Goal: Task Accomplishment & Management: Manage account settings

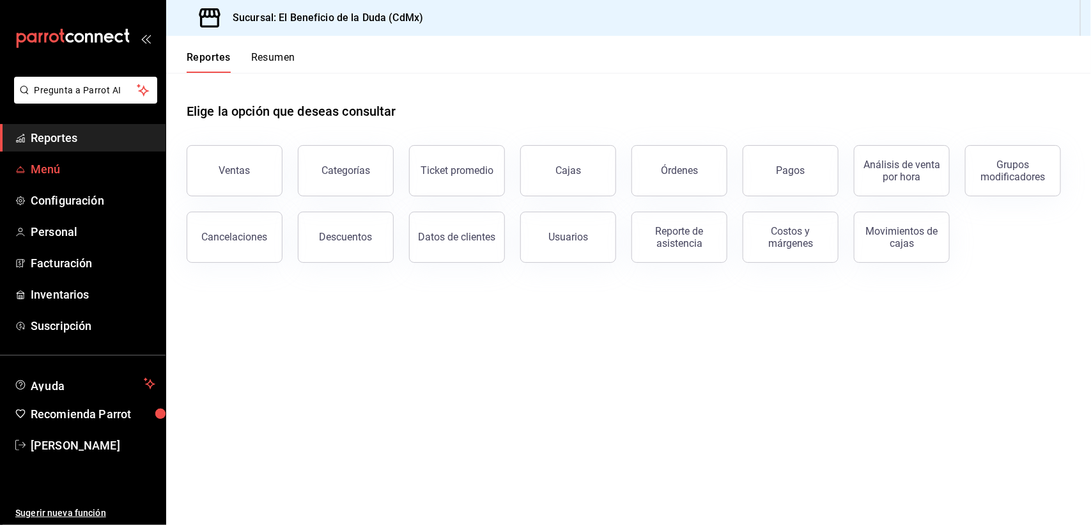
click at [55, 165] on span "Menú" at bounding box center [93, 168] width 125 height 17
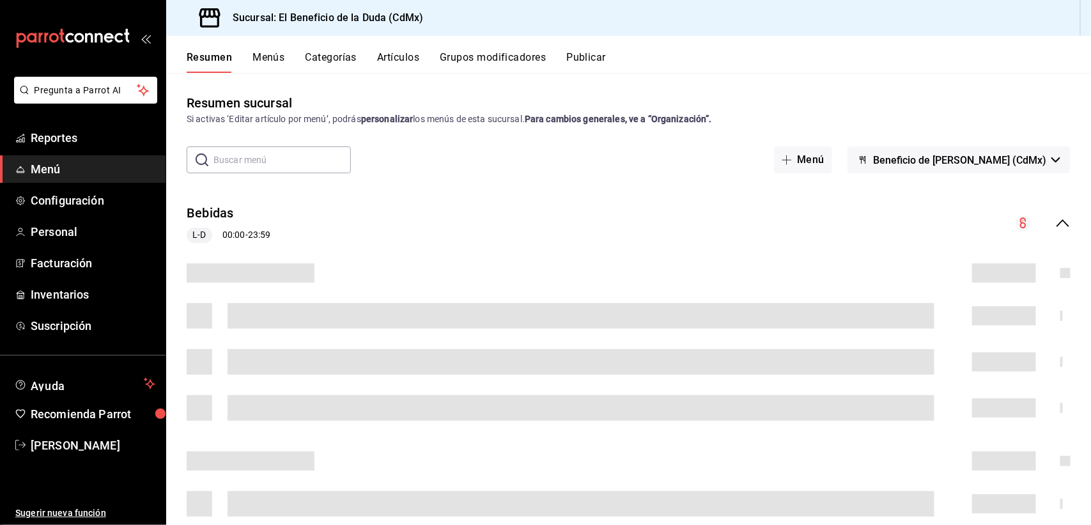
click at [227, 167] on input "text" at bounding box center [281, 160] width 137 height 26
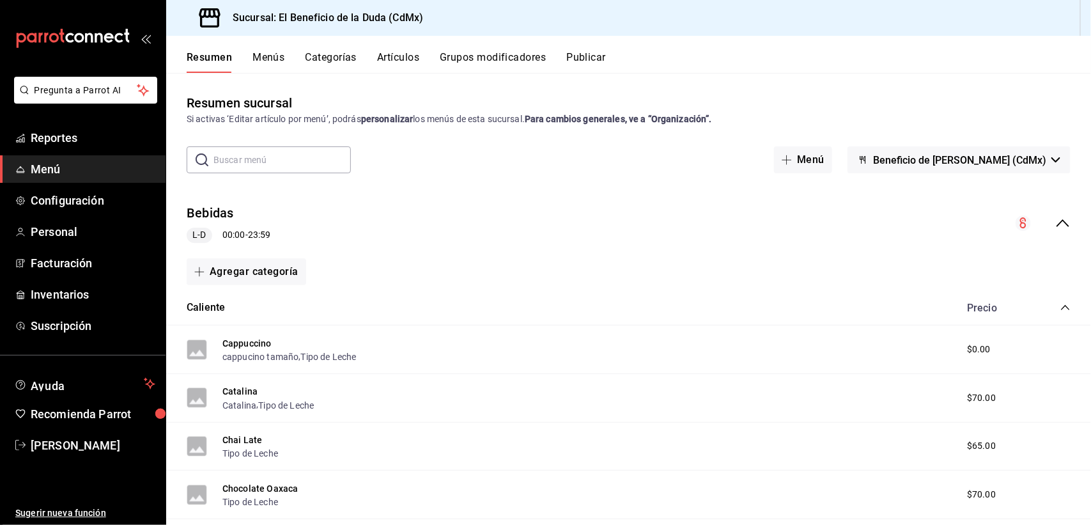
click at [390, 56] on button "Artículos" at bounding box center [398, 62] width 42 height 22
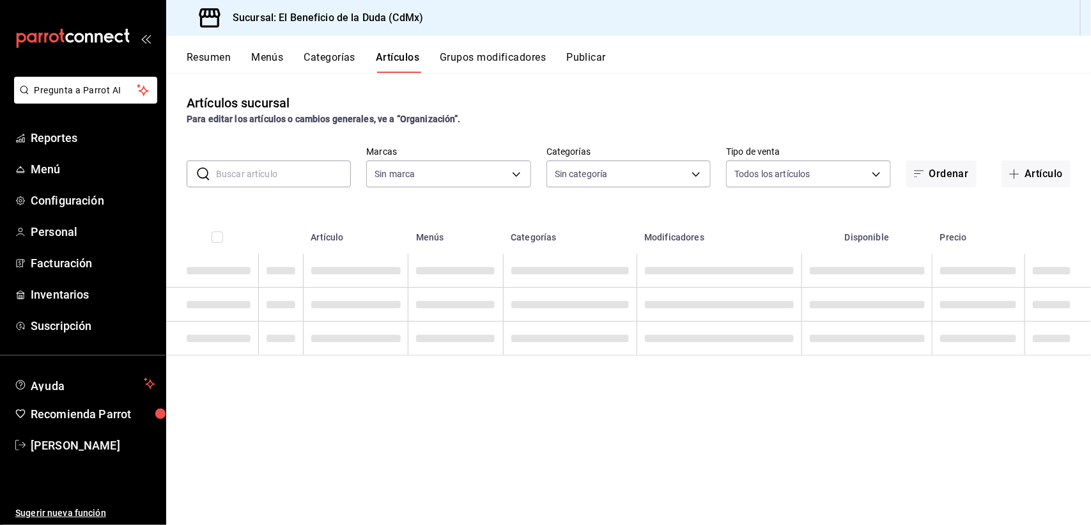
type input "bc4ceb8a-cc6d-4241-a28d-2dd23a7e2342"
click at [286, 173] on input "text" at bounding box center [283, 174] width 135 height 26
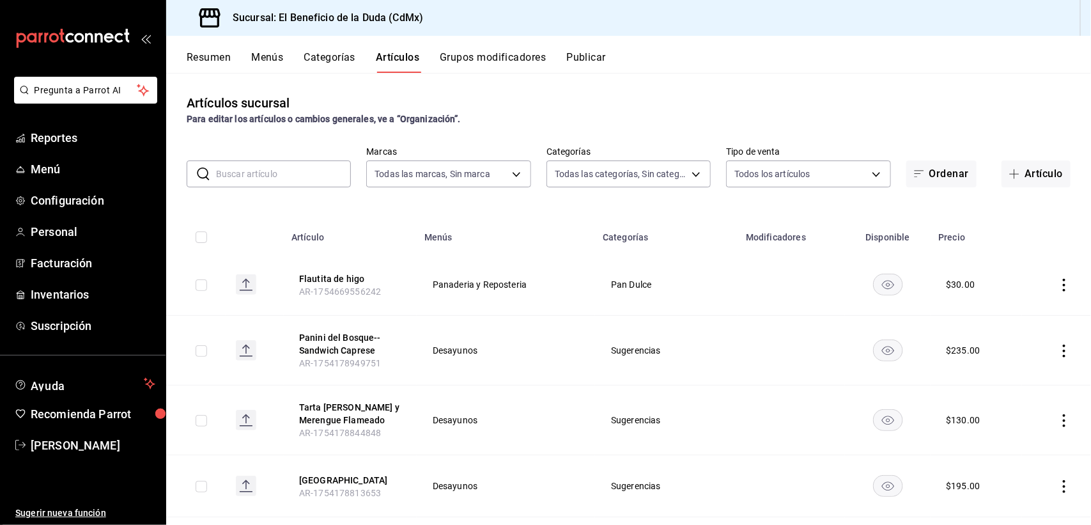
type input "fe192d09-a784-4d17-bfec-bbf865234069,f6e5386d-2b2d-4d2f-87a6-bde2b2d45bbd,33156…"
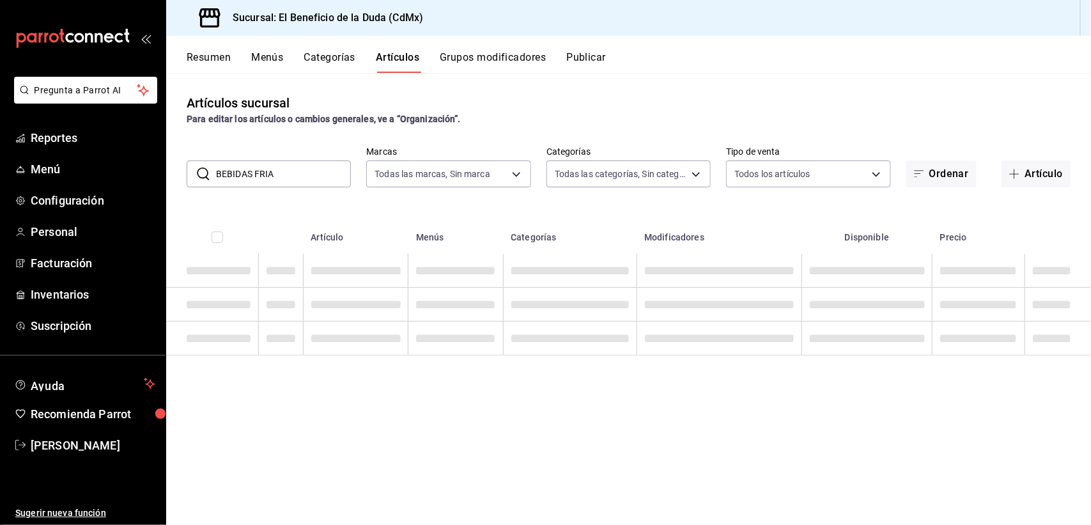
type input "BEBIDAS [PERSON_NAME]"
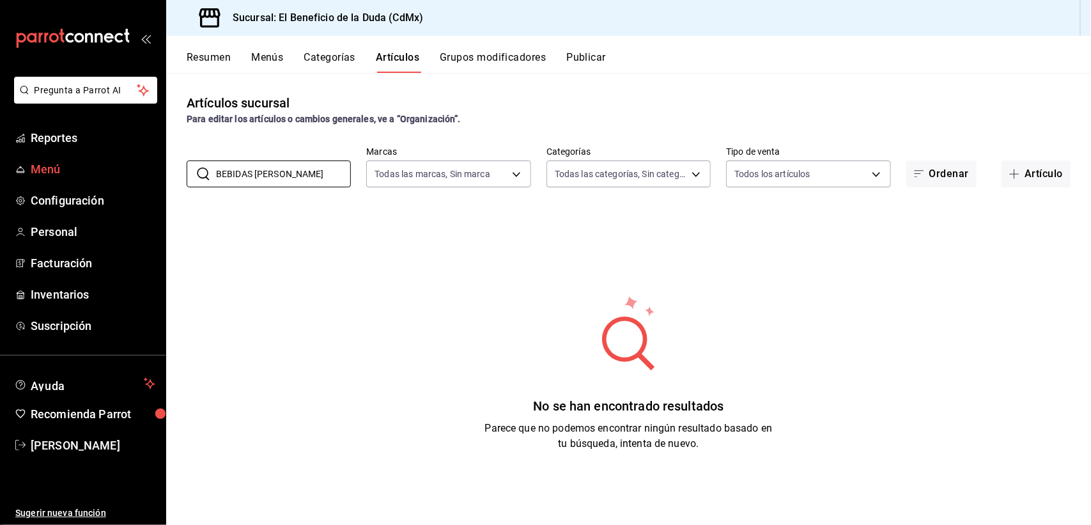
drag, startPoint x: 316, startPoint y: 169, endPoint x: 105, endPoint y: 173, distance: 210.9
click at [105, 173] on div "Pregunta a Parrot AI Reportes Menú Configuración Personal Facturación Inventari…" at bounding box center [545, 262] width 1091 height 525
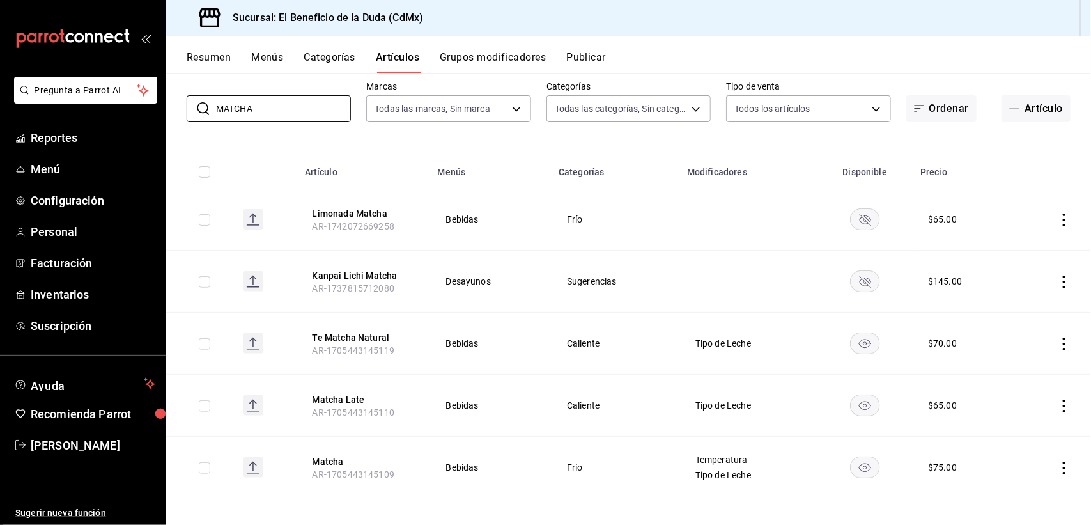
scroll to position [70, 0]
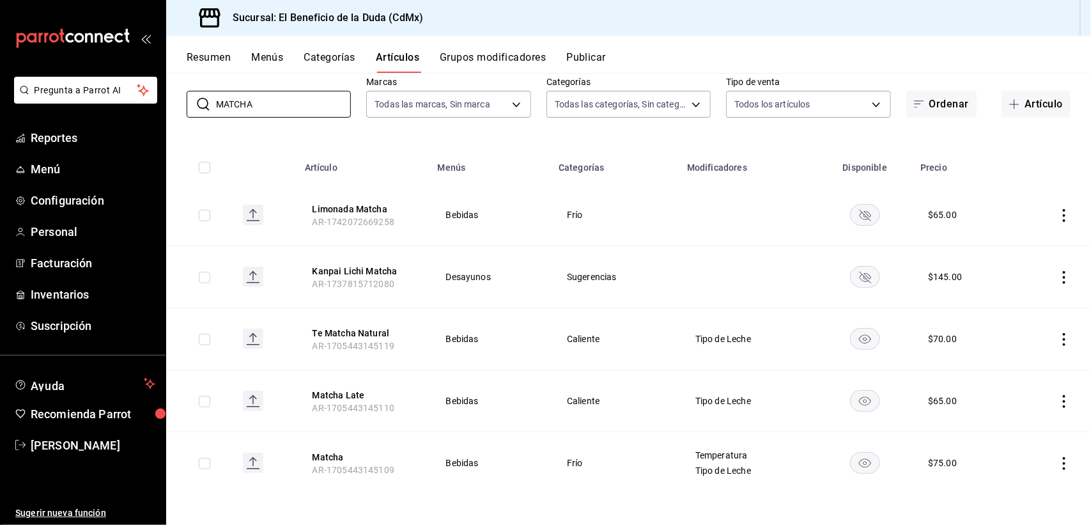
type input "MATCHA"
click at [1057, 397] on icon "actions" at bounding box center [1063, 401] width 13 height 13
click at [1013, 424] on span "Editar" at bounding box center [1011, 430] width 33 height 13
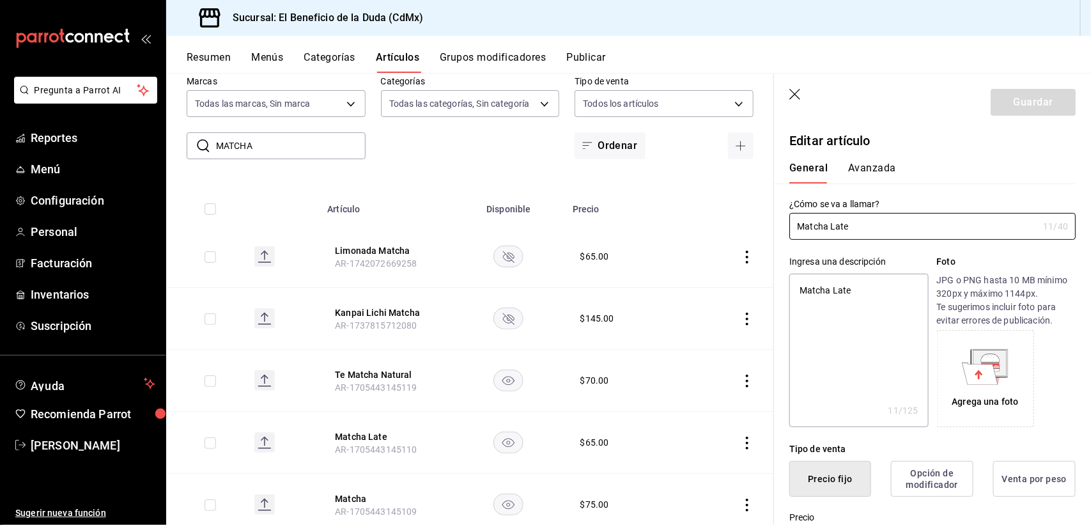
type textarea "x"
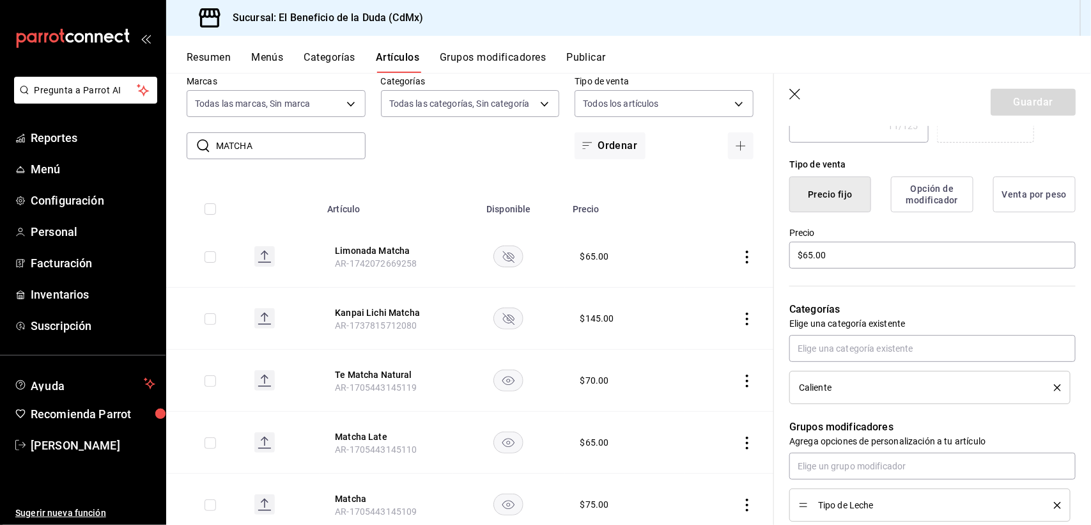
scroll to position [298, 0]
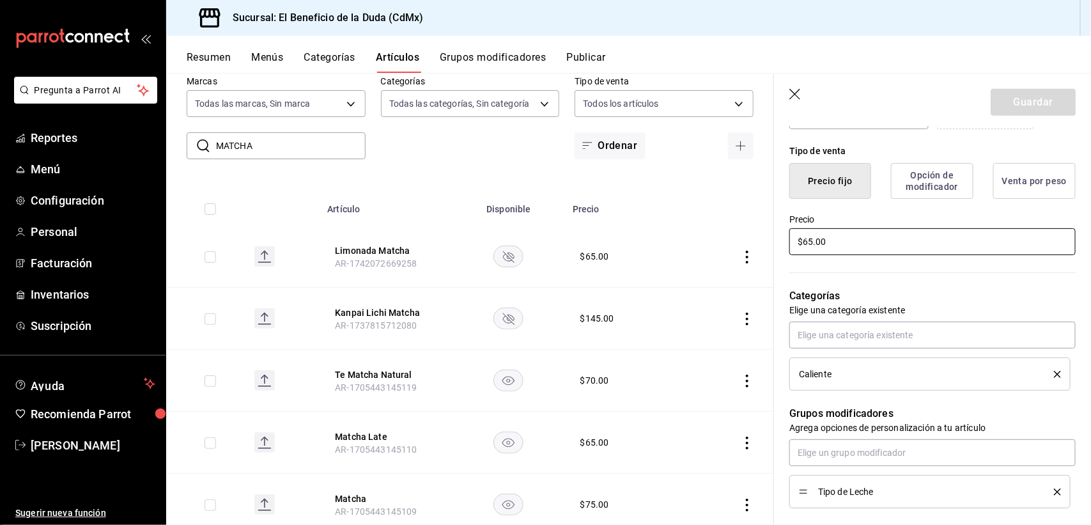
click at [809, 242] on input "$65.00" at bounding box center [932, 241] width 286 height 27
type input "$5.00"
type textarea "x"
type input "$75.00"
type textarea "x"
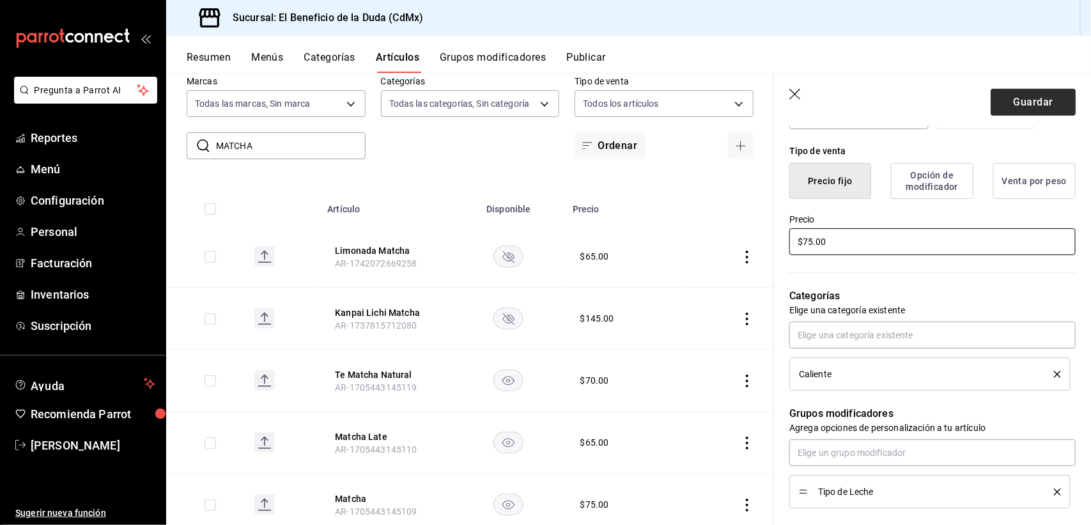
type input "$75.00"
click at [1052, 96] on button "Guardar" at bounding box center [1032, 102] width 85 height 27
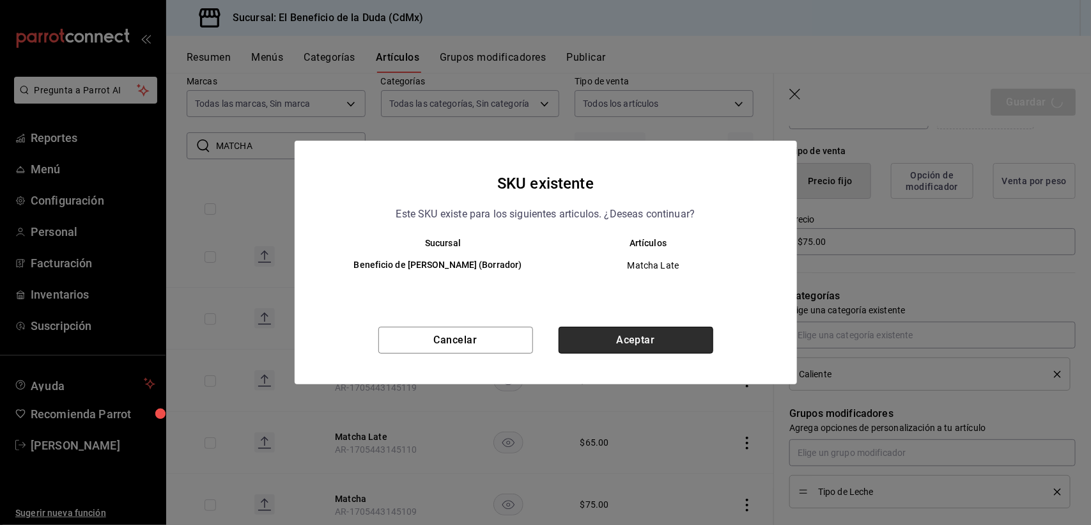
click at [640, 341] on button "Aceptar" at bounding box center [635, 339] width 155 height 27
type textarea "x"
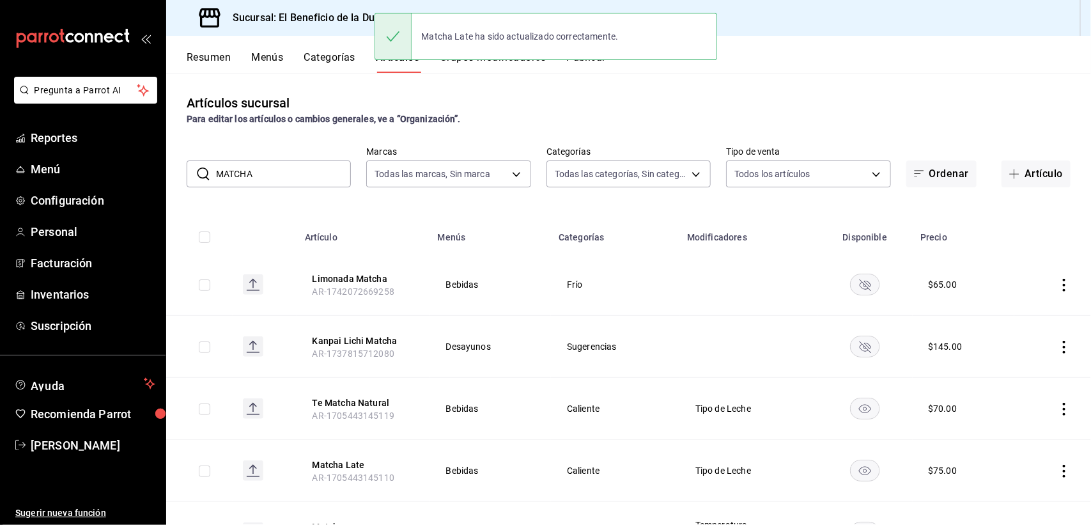
scroll to position [70, 0]
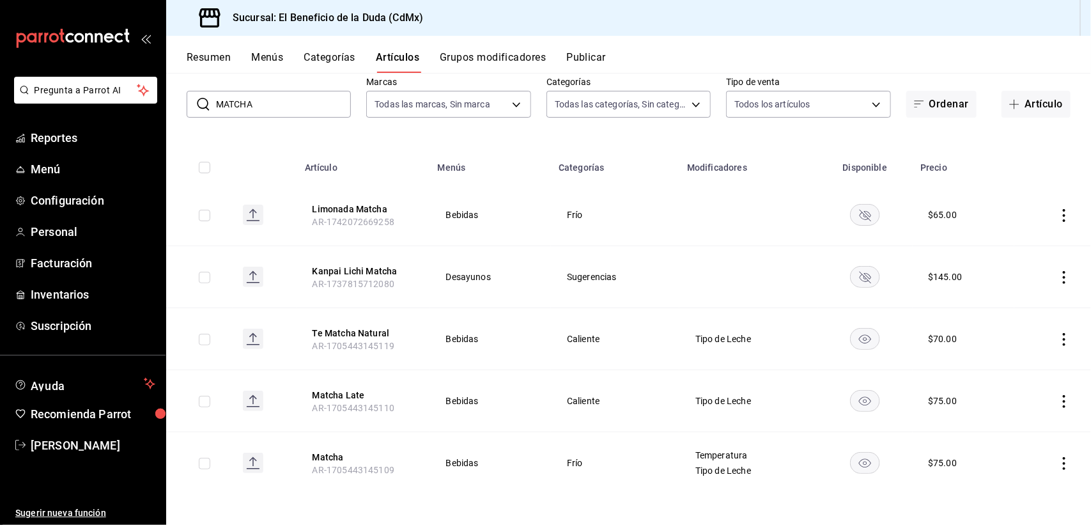
click at [1057, 462] on icon "actions" at bounding box center [1063, 463] width 13 height 13
click at [1008, 441] on span "Editar" at bounding box center [1011, 438] width 33 height 13
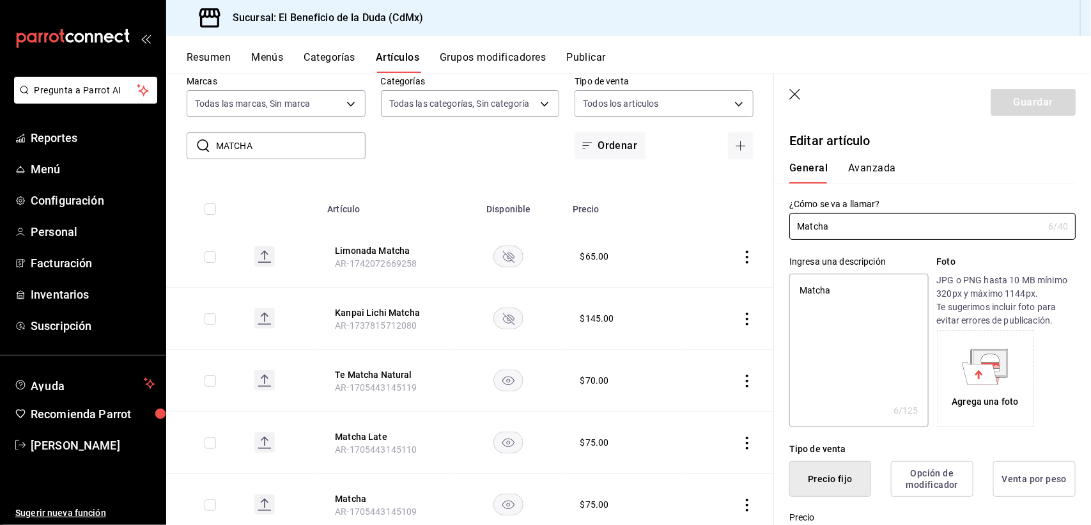
type textarea "x"
type input "$75.00"
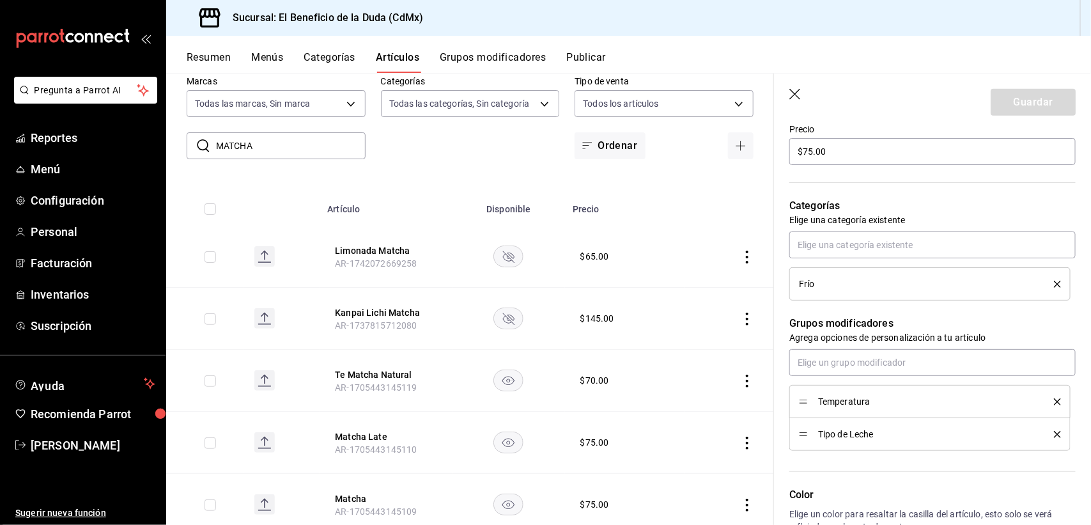
scroll to position [397, 0]
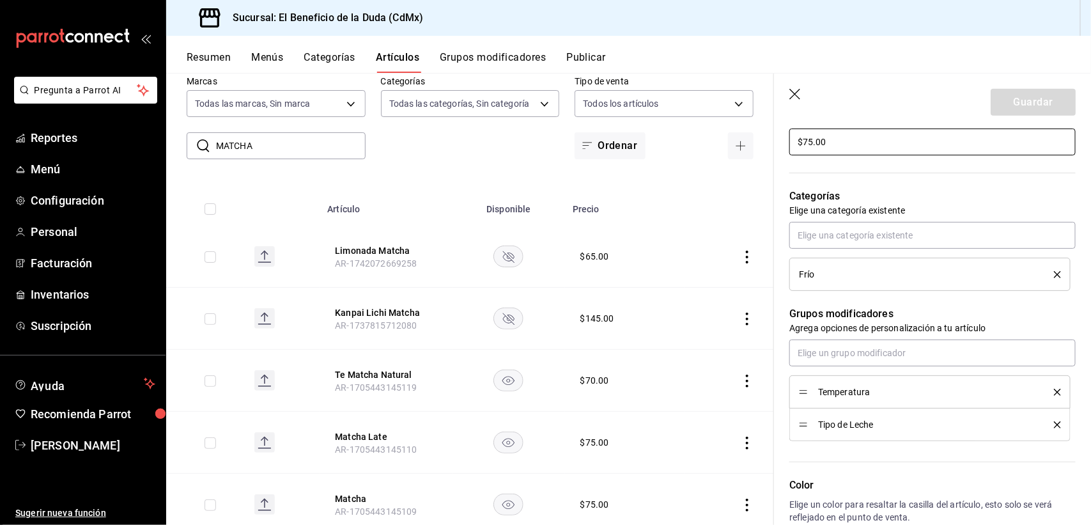
click at [809, 141] on input "$75.00" at bounding box center [932, 141] width 286 height 27
type textarea "x"
type input "$5.00"
type textarea "x"
type input "$85.00"
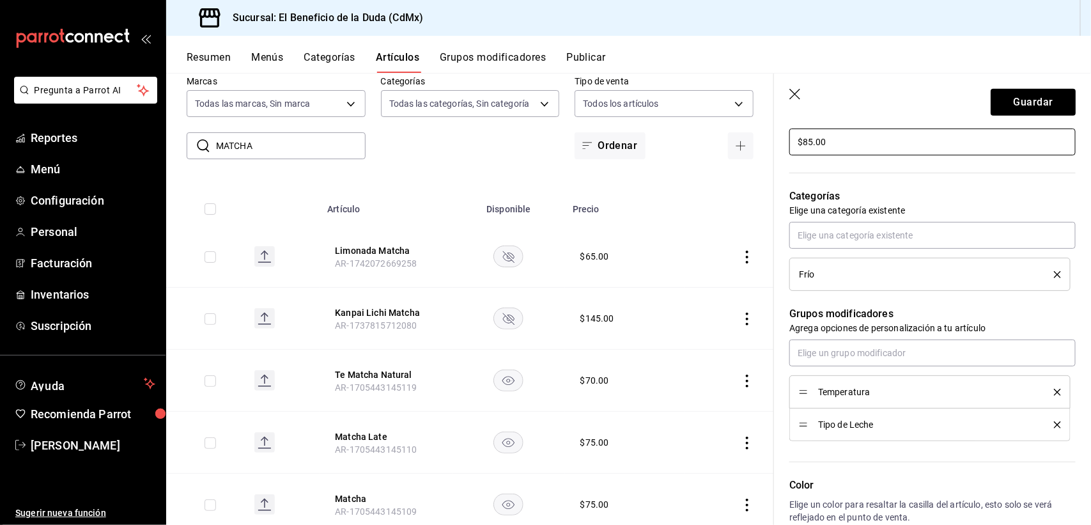
type textarea "x"
type input "$85.00"
click at [1025, 93] on button "Guardar" at bounding box center [1032, 102] width 85 height 27
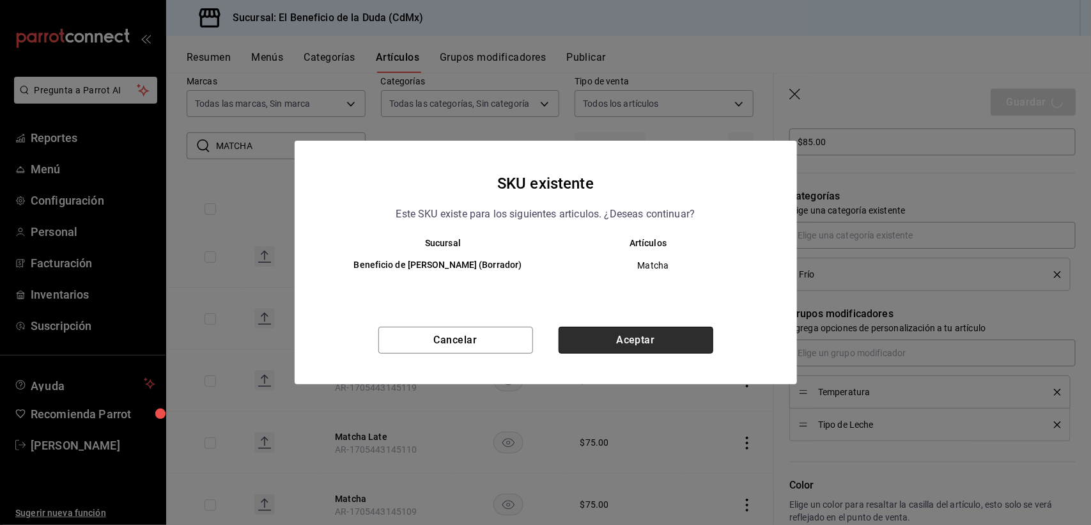
click at [671, 335] on button "Aceptar" at bounding box center [635, 339] width 155 height 27
type textarea "x"
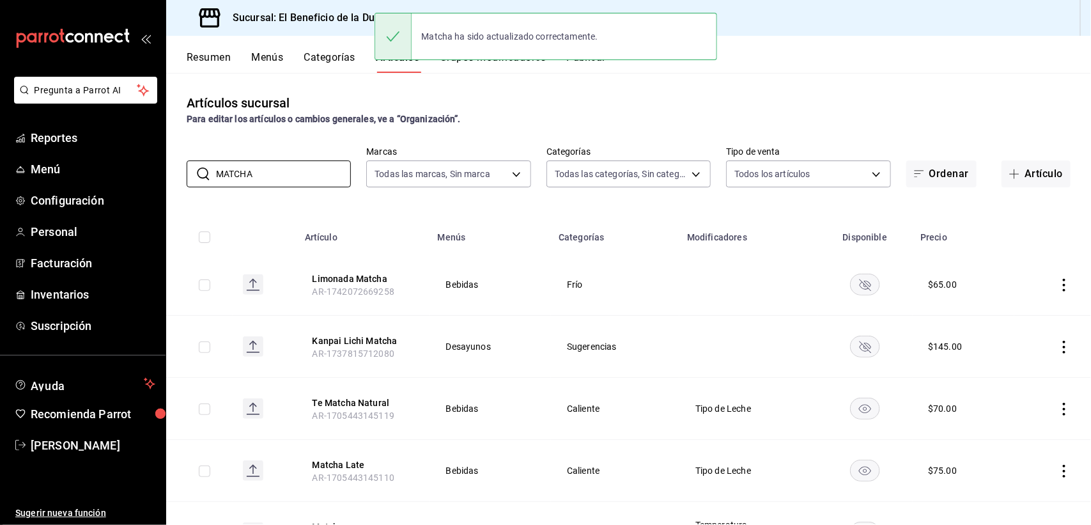
drag, startPoint x: 269, startPoint y: 173, endPoint x: 168, endPoint y: 169, distance: 101.0
click at [168, 169] on div "​ MATCHA ​ Marcas Todas las marcas, Sin marca bc4ceb8a-cc6d-4241-a28d-2dd23a7e2…" at bounding box center [628, 166] width 924 height 41
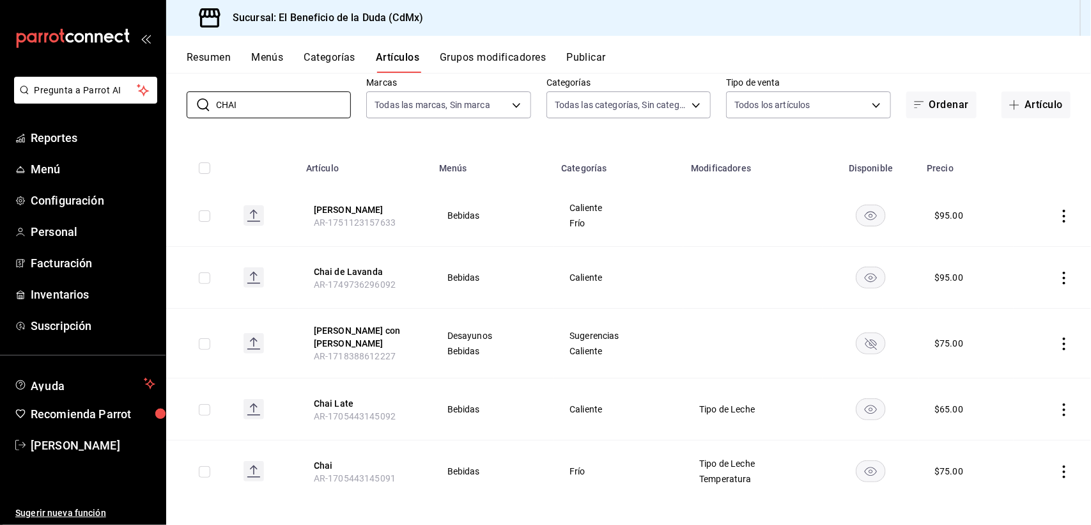
scroll to position [77, 0]
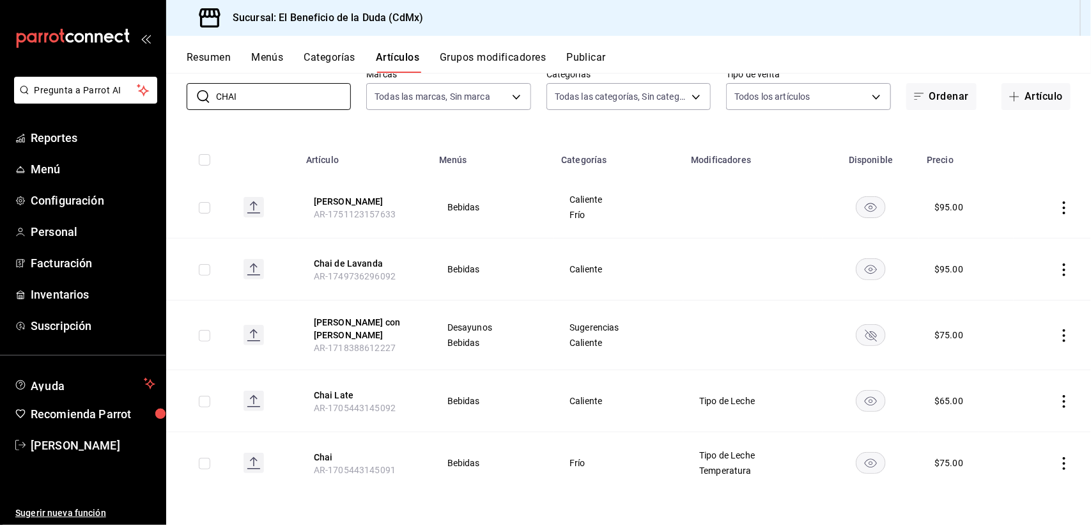
type input "CHAI"
click at [1057, 401] on icon "actions" at bounding box center [1063, 401] width 13 height 13
click at [1008, 435] on span "Editar" at bounding box center [1011, 430] width 33 height 13
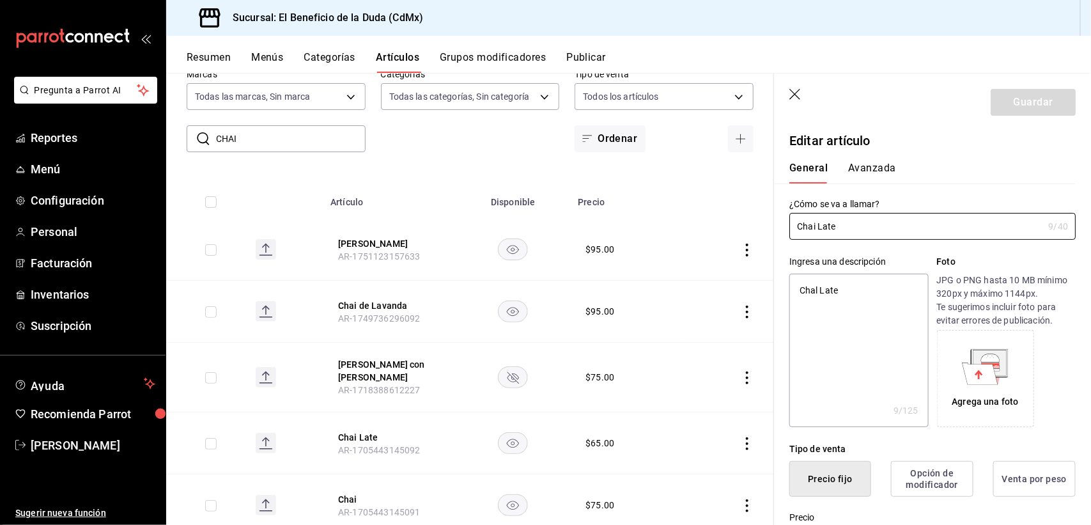
type textarea "x"
type input "$65.00"
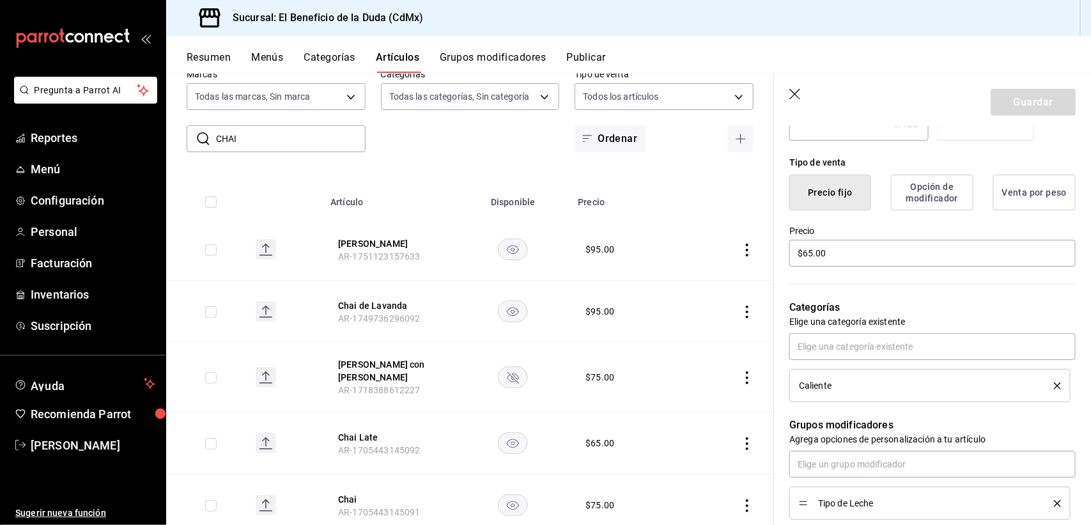
scroll to position [337, 0]
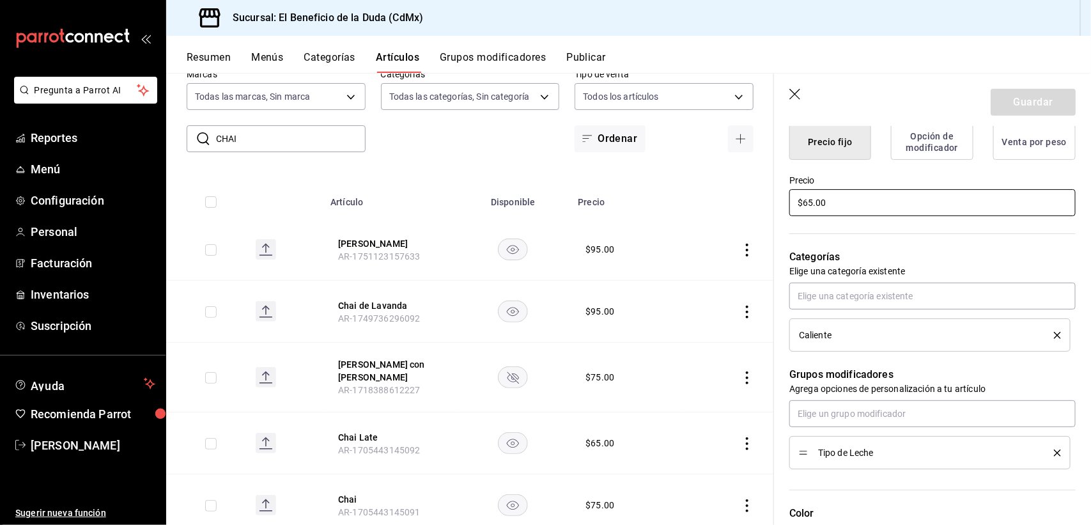
click at [809, 202] on input "$65.00" at bounding box center [932, 202] width 286 height 27
type textarea "x"
type input "$5.00"
type textarea "x"
type input "$75.00"
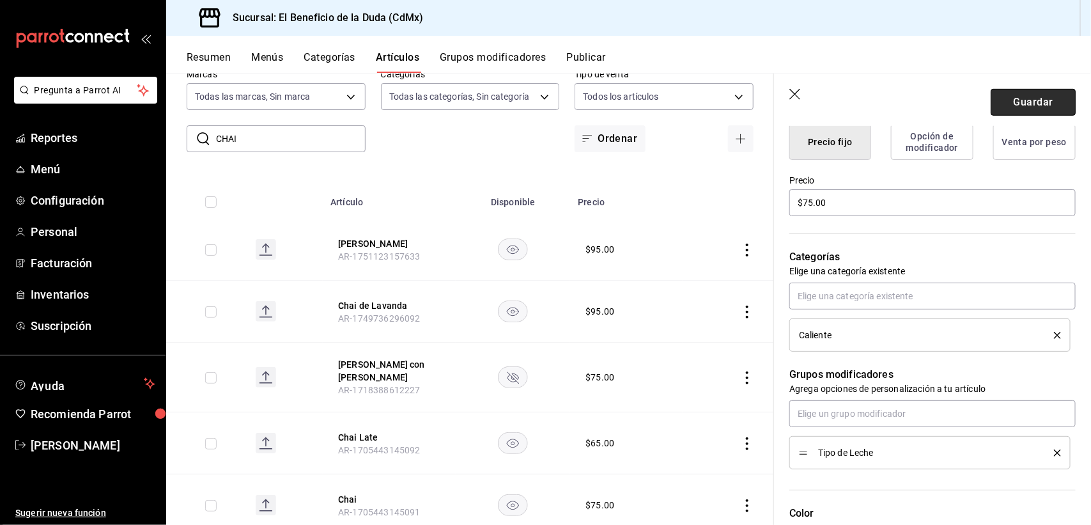
click at [1022, 97] on button "Guardar" at bounding box center [1032, 102] width 85 height 27
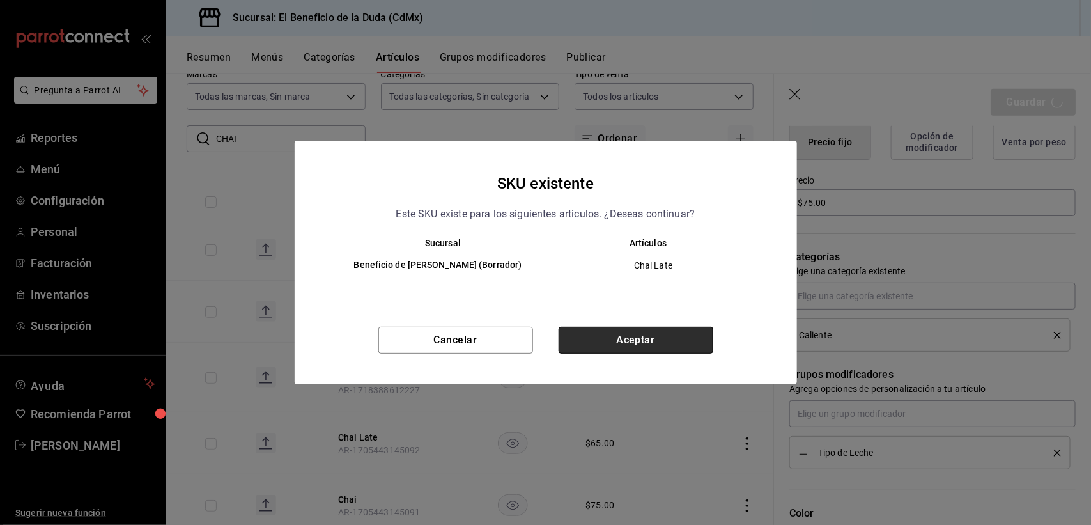
click at [629, 334] on button "Aceptar" at bounding box center [635, 339] width 155 height 27
type textarea "x"
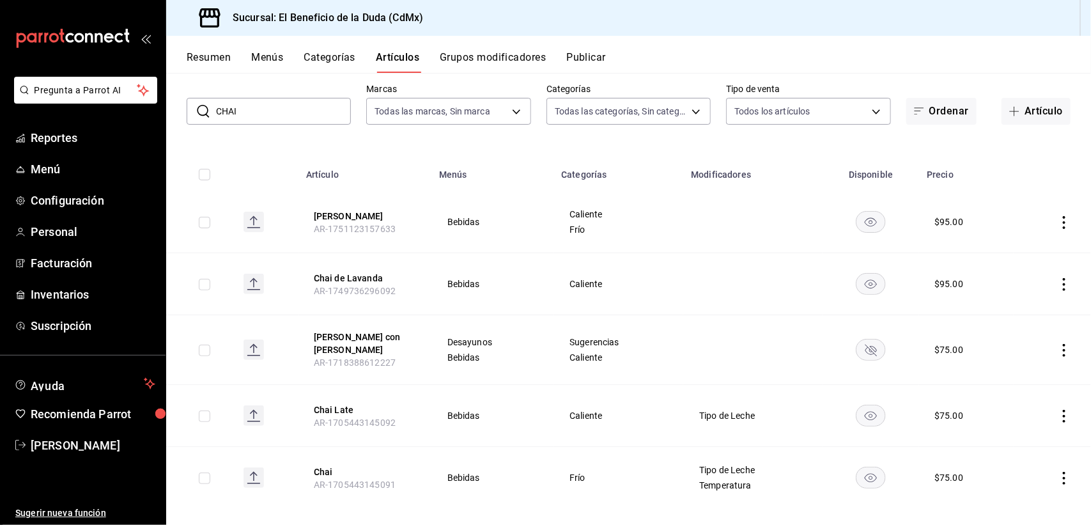
scroll to position [77, 0]
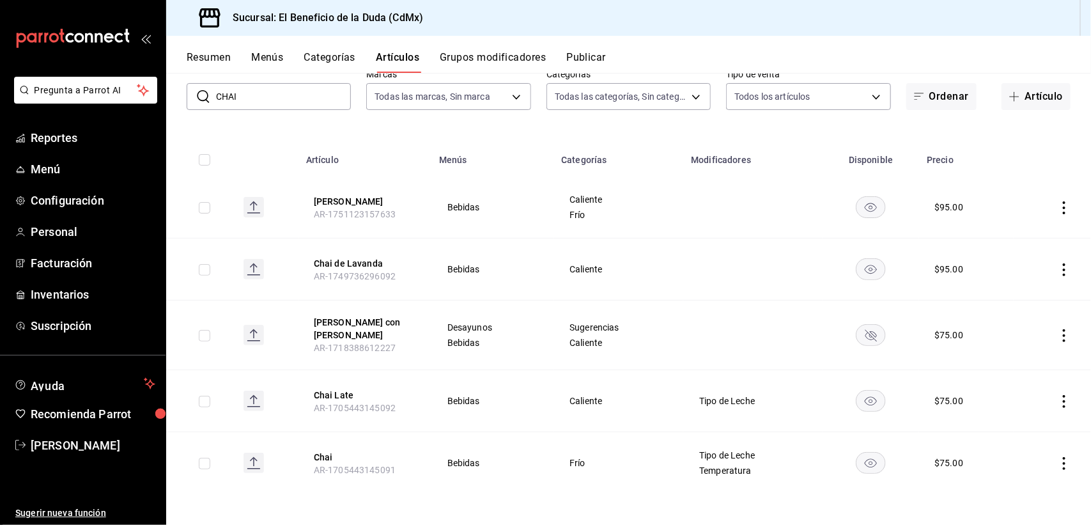
click at [1057, 462] on icon "actions" at bounding box center [1063, 463] width 13 height 13
click at [1004, 444] on span "Editar" at bounding box center [1011, 438] width 33 height 13
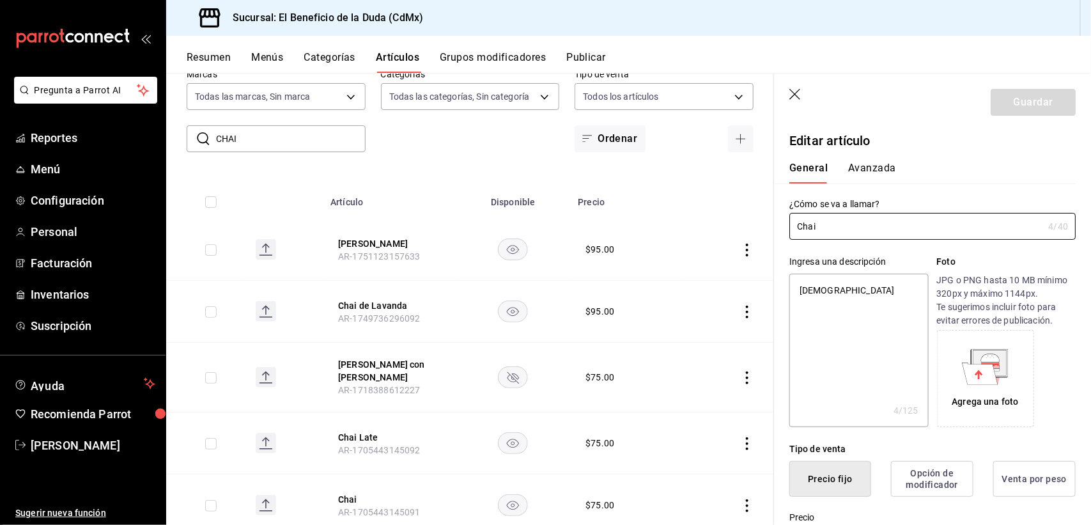
type textarea "x"
type input "$75.00"
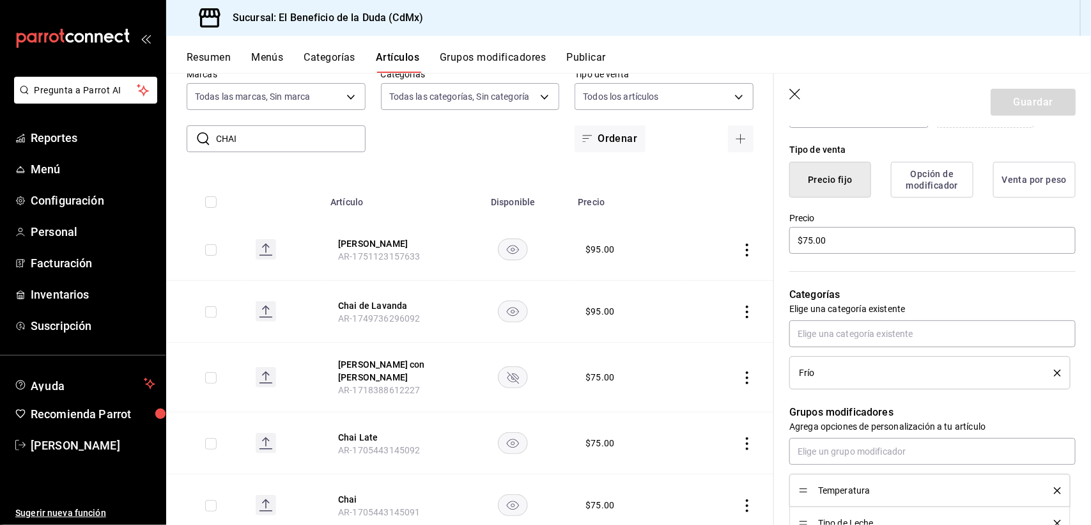
scroll to position [291, 0]
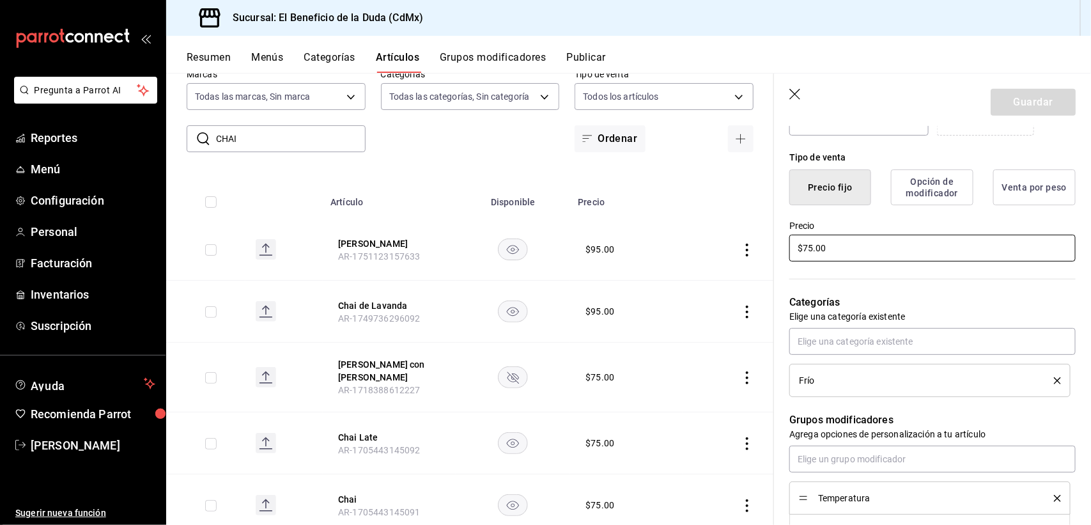
click at [809, 246] on input "$75.00" at bounding box center [932, 247] width 286 height 27
type textarea "x"
type input "$5.00"
type textarea "x"
type input "$85.00"
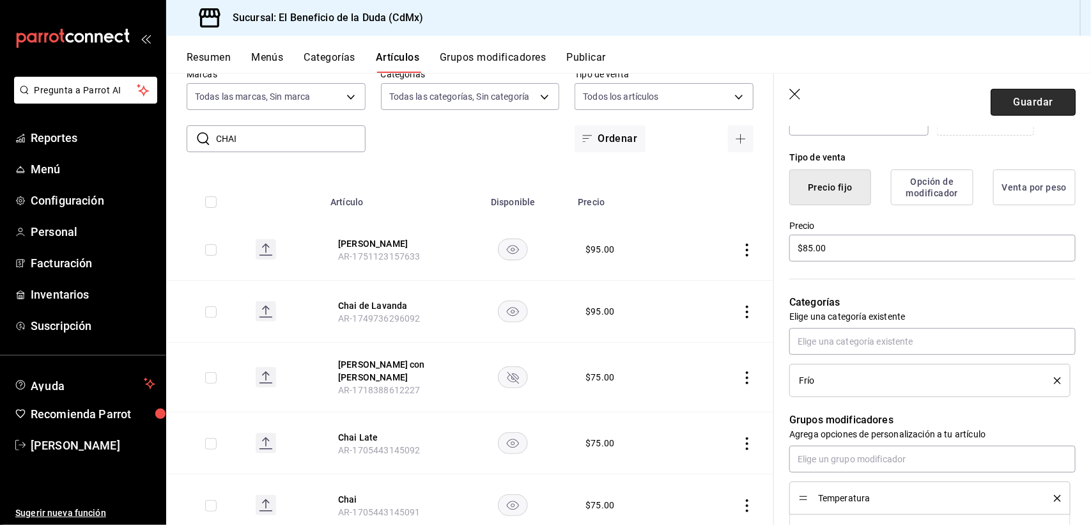
click at [1039, 97] on button "Guardar" at bounding box center [1032, 102] width 85 height 27
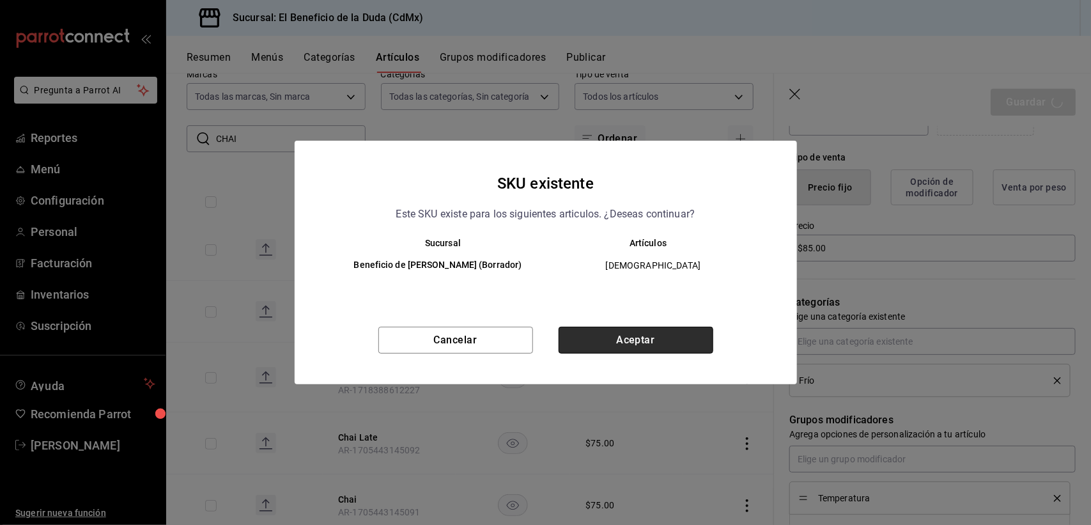
click at [644, 340] on button "Aceptar" at bounding box center [635, 339] width 155 height 27
type textarea "x"
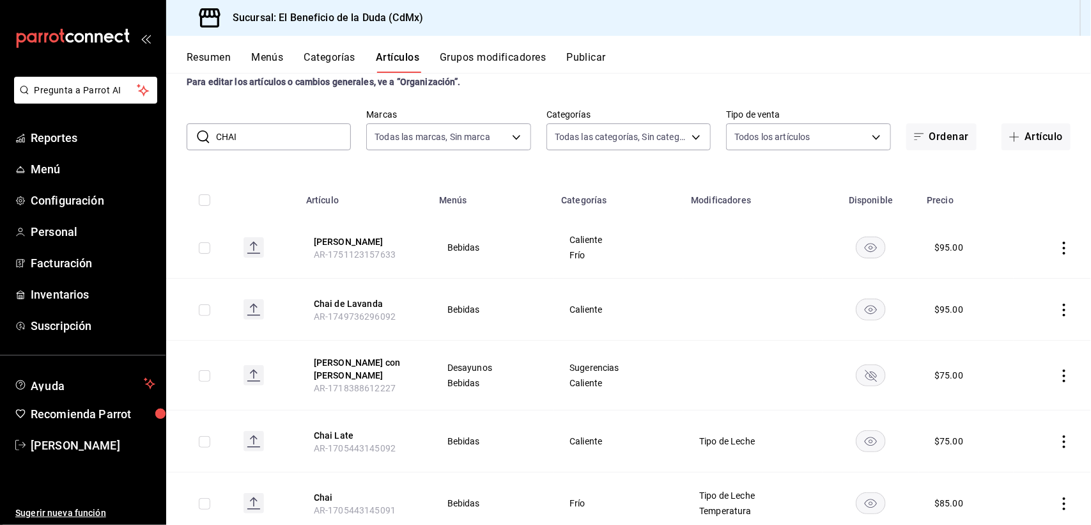
scroll to position [12, 0]
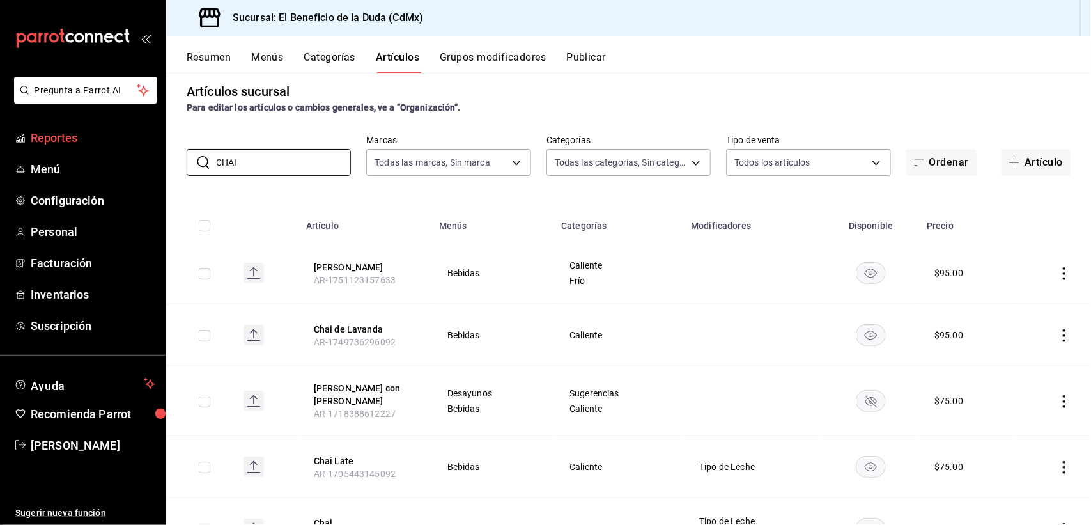
drag, startPoint x: 270, startPoint y: 165, endPoint x: 128, endPoint y: 151, distance: 142.5
click at [128, 151] on div "Pregunta a Parrot AI Reportes Menú Configuración Personal Facturación Inventari…" at bounding box center [545, 262] width 1091 height 525
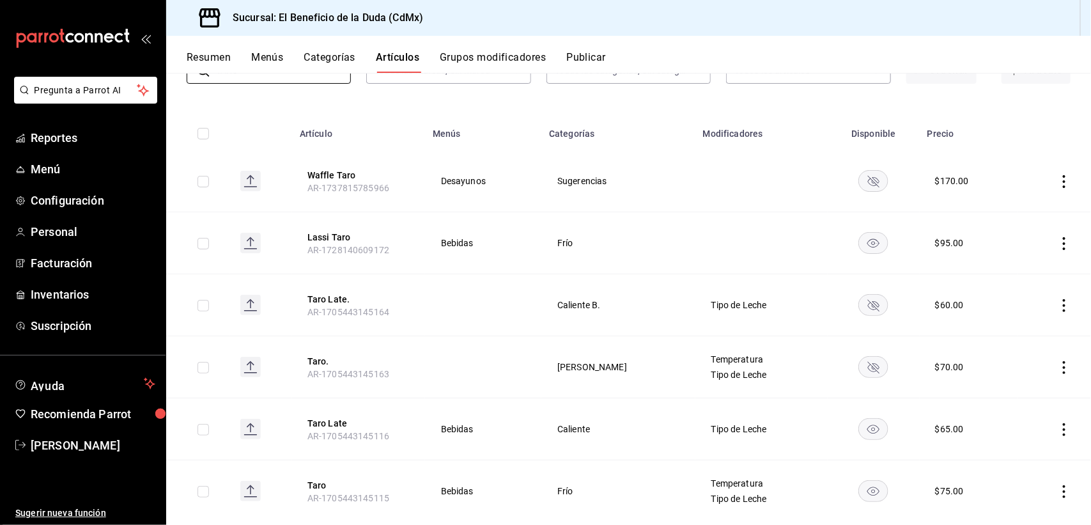
scroll to position [132, 0]
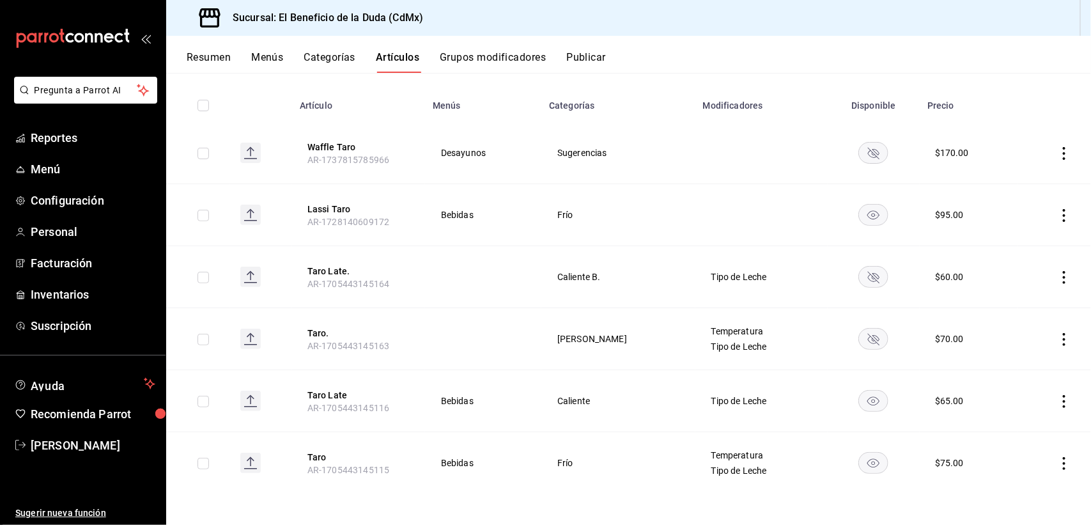
type input "TARO"
click at [1057, 403] on icon "actions" at bounding box center [1063, 401] width 13 height 13
click at [1013, 427] on span "Editar" at bounding box center [1011, 430] width 33 height 13
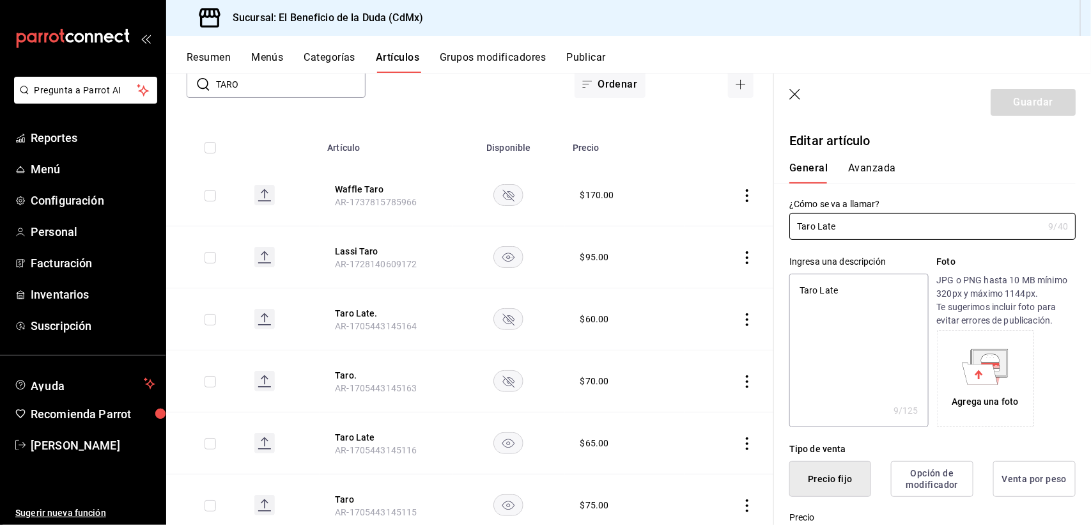
type textarea "x"
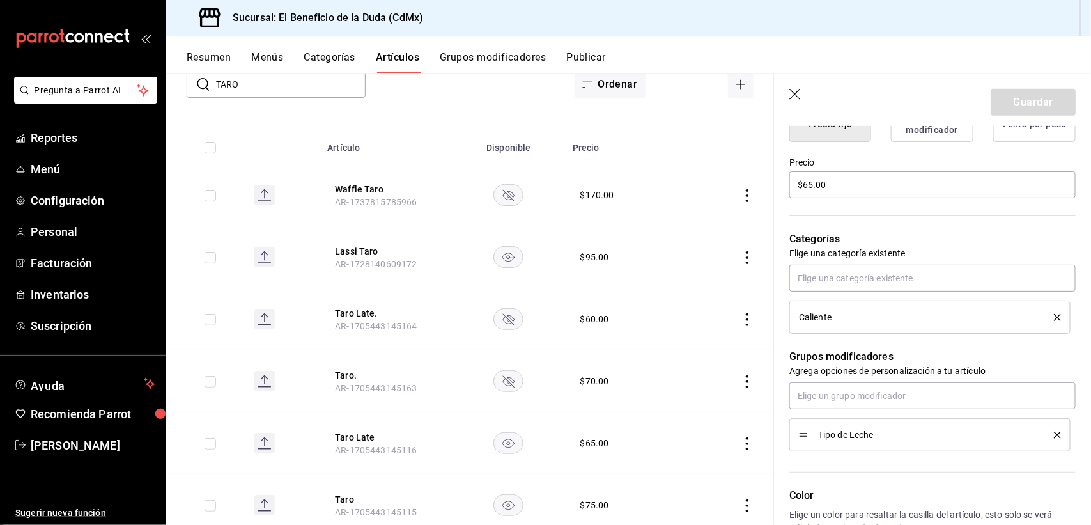
scroll to position [356, 0]
click at [809, 187] on input "$65.00" at bounding box center [932, 183] width 286 height 27
type input "$5.00"
type textarea "x"
type input "$75.00"
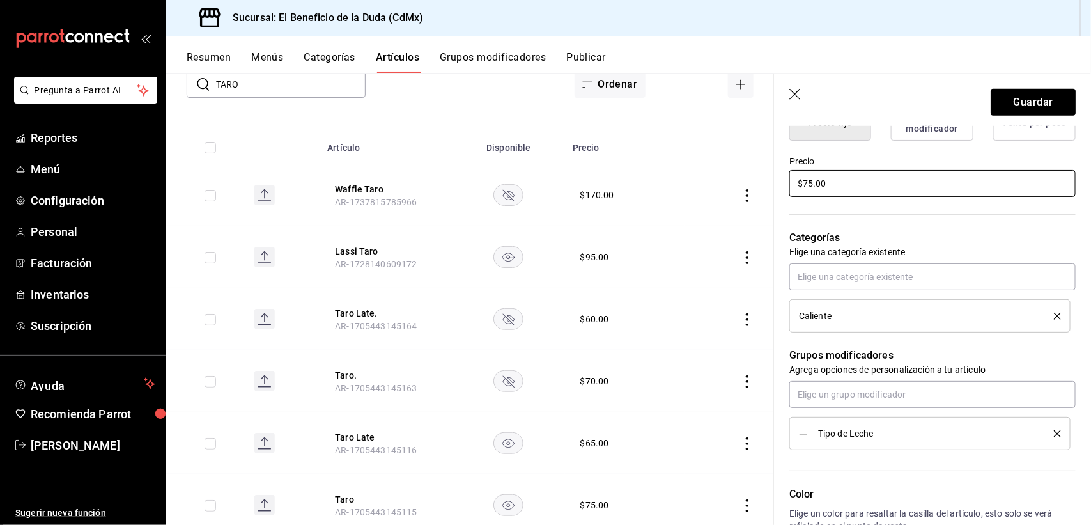
type textarea "x"
type input "$75.00"
click at [1023, 96] on button "Guardar" at bounding box center [1032, 102] width 85 height 27
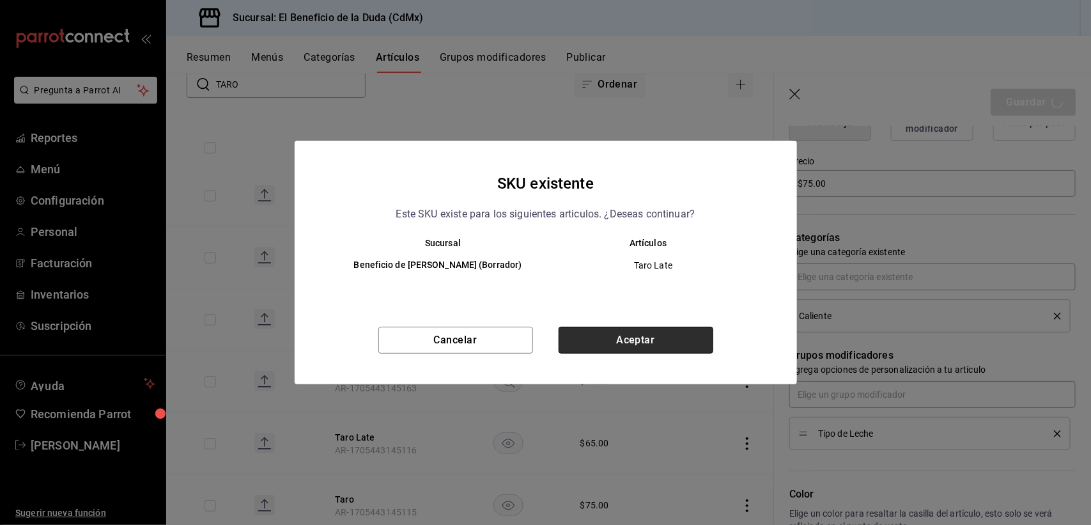
click at [663, 332] on button "Aceptar" at bounding box center [635, 339] width 155 height 27
type textarea "x"
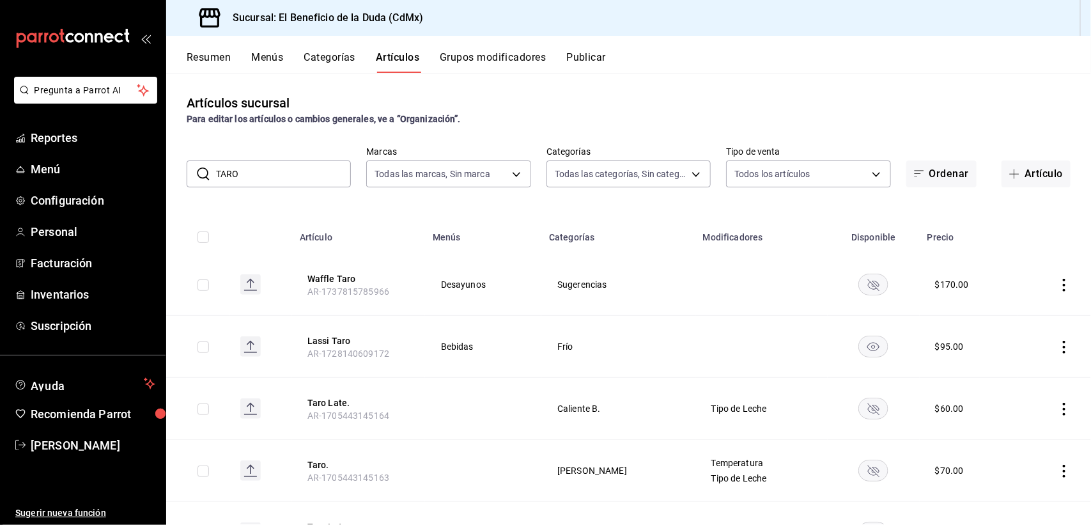
scroll to position [132, 0]
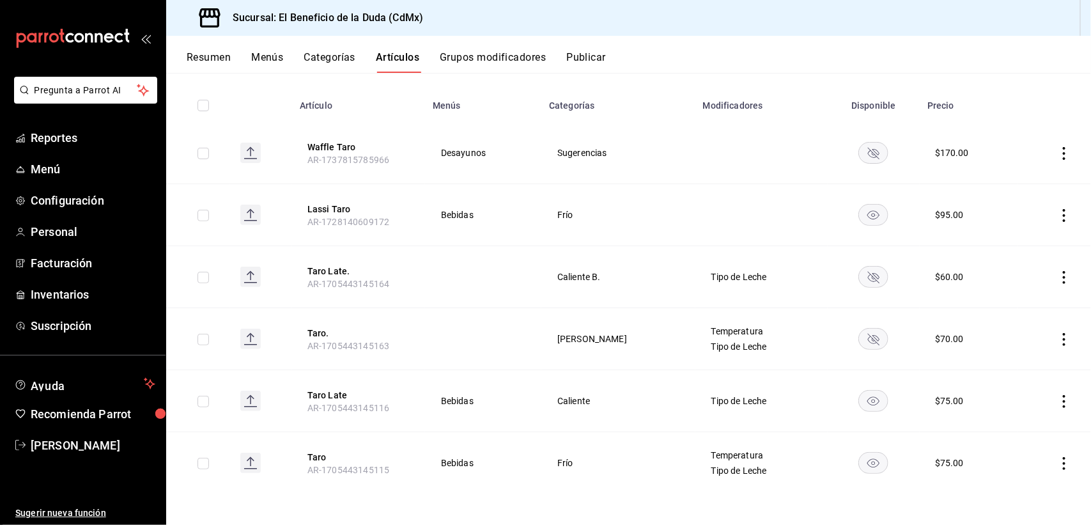
click at [1057, 462] on icon "actions" at bounding box center [1063, 463] width 13 height 13
click at [1014, 443] on span "Editar" at bounding box center [1011, 438] width 33 height 13
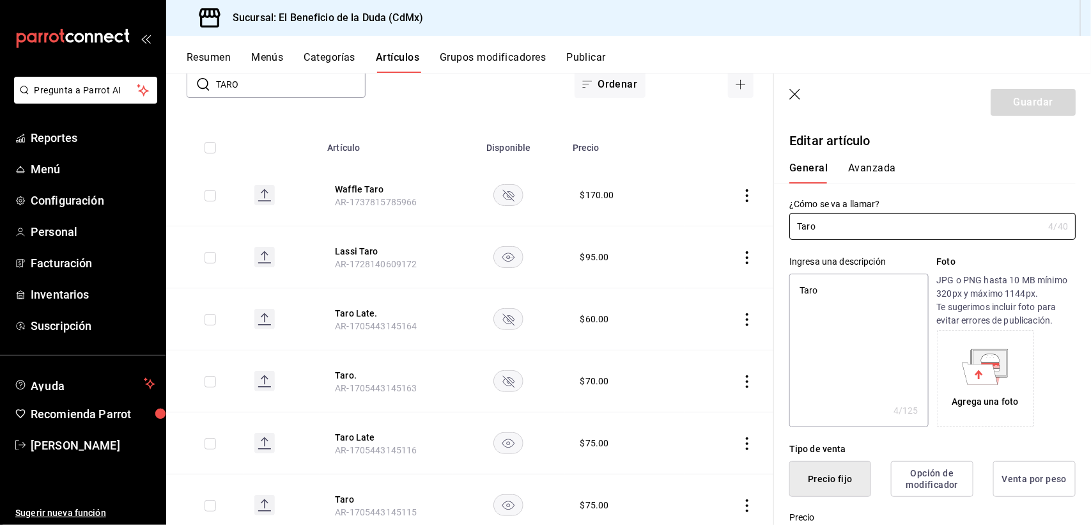
type textarea "x"
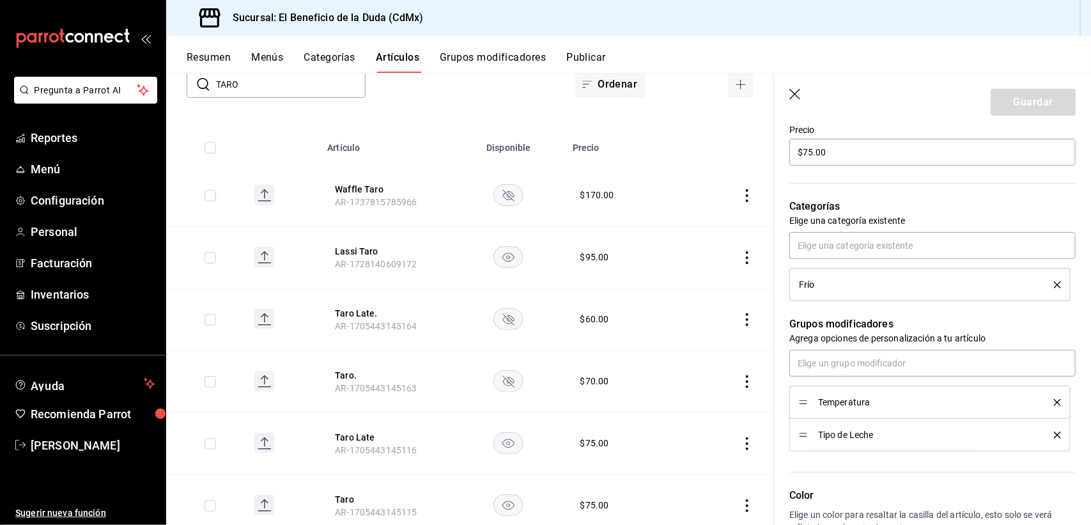
scroll to position [384, 0]
click at [806, 155] on input "$75.00" at bounding box center [932, 155] width 286 height 27
type input "$5.00"
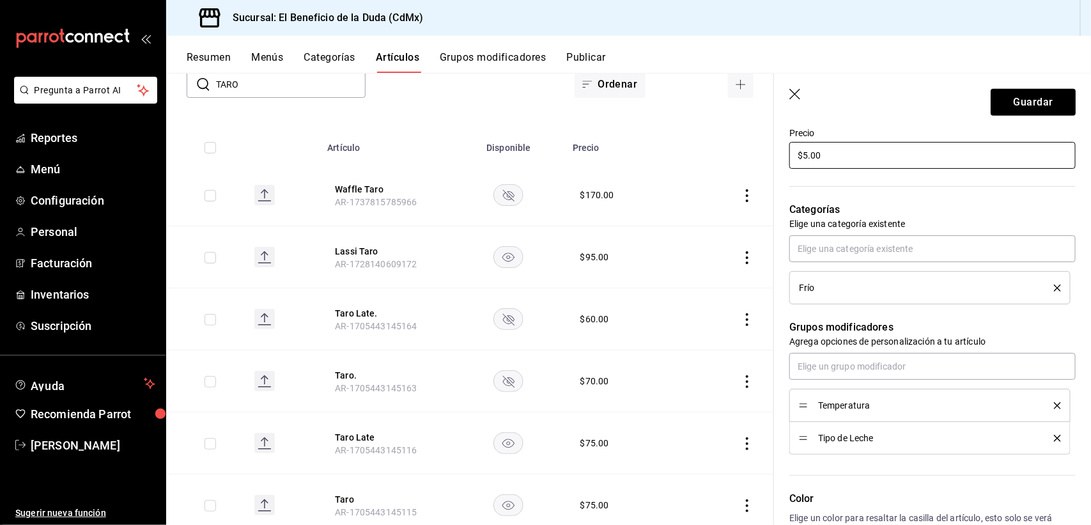
type textarea "x"
type input "$85.00"
type textarea "x"
type input "$85.00"
click at [1018, 103] on button "Guardar" at bounding box center [1032, 102] width 85 height 27
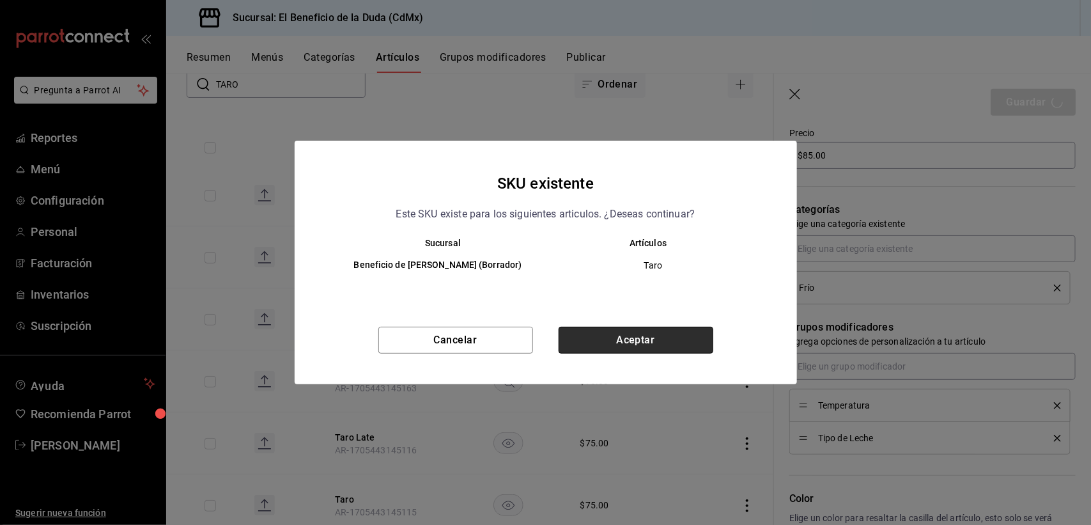
click at [644, 343] on button "Aceptar" at bounding box center [635, 339] width 155 height 27
type textarea "x"
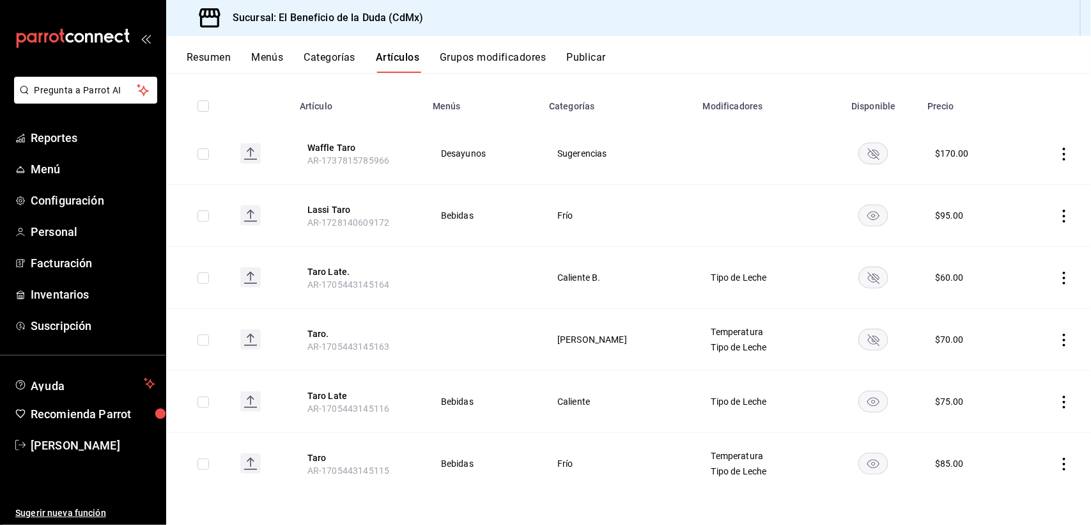
scroll to position [132, 0]
click at [947, 396] on div "$ 75.00" at bounding box center [968, 400] width 67 height 13
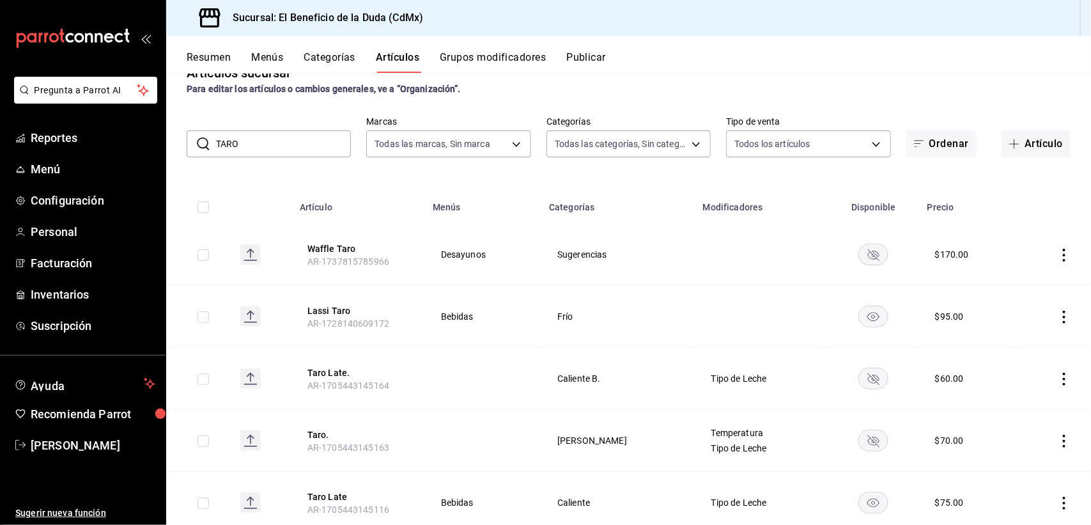
scroll to position [0, 0]
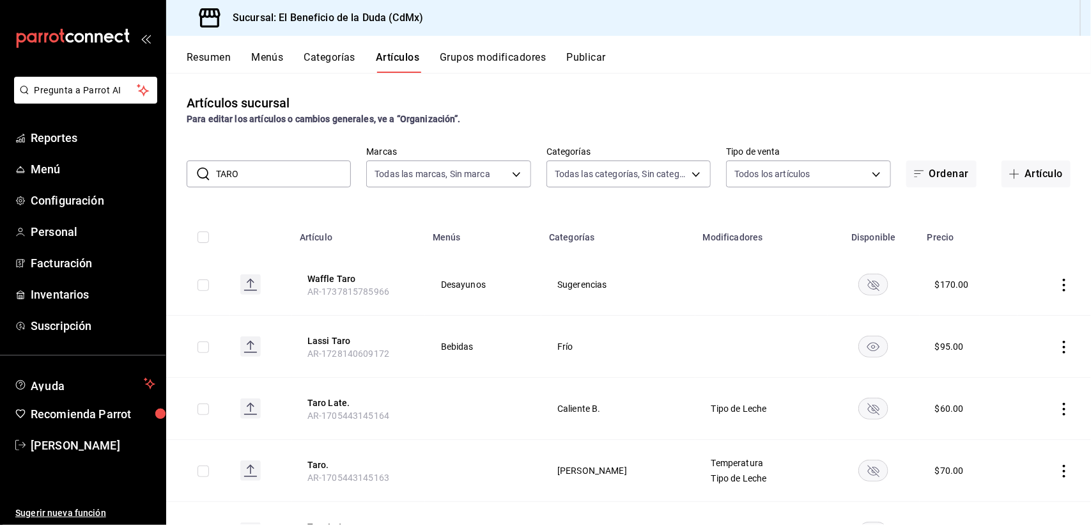
drag, startPoint x: 245, startPoint y: 171, endPoint x: 197, endPoint y: 173, distance: 48.0
click at [197, 173] on div "​ TARO ​" at bounding box center [269, 173] width 164 height 27
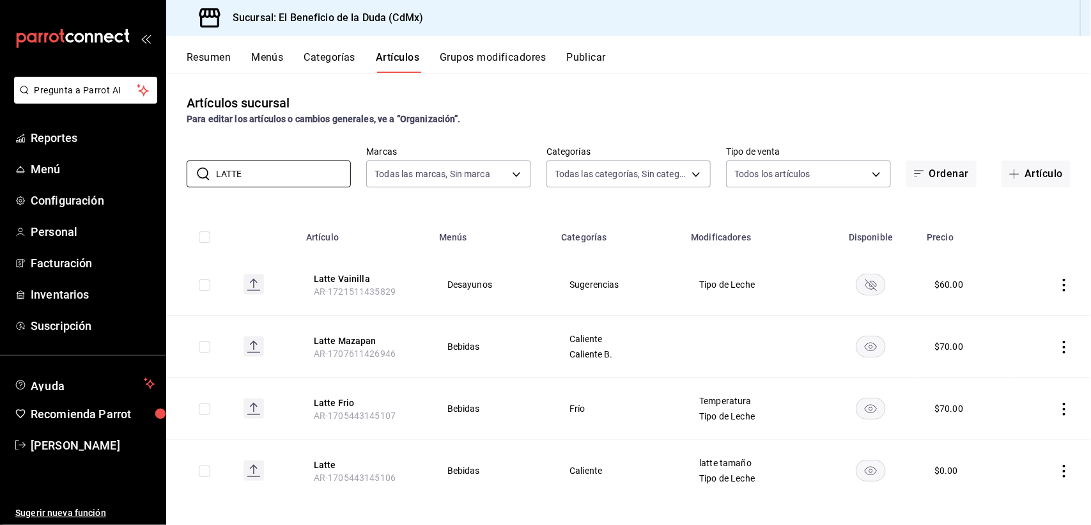
type input "LATTE"
click at [486, 47] on div "Resumen Menús Categorías Artículos Grupos modificadores Publicar" at bounding box center [628, 54] width 924 height 37
click at [489, 58] on button "Grupos modificadores" at bounding box center [493, 62] width 106 height 22
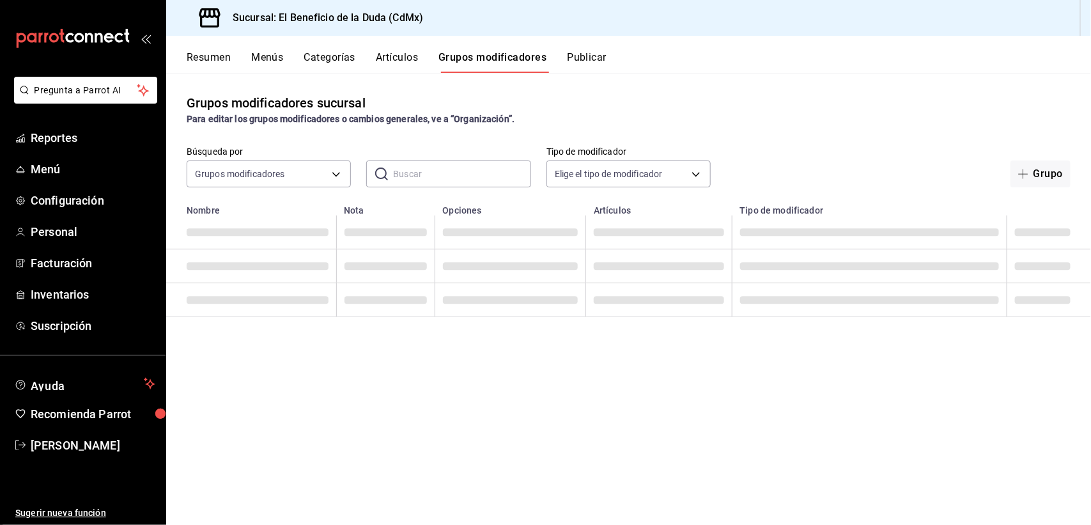
click at [443, 169] on input "text" at bounding box center [461, 174] width 137 height 26
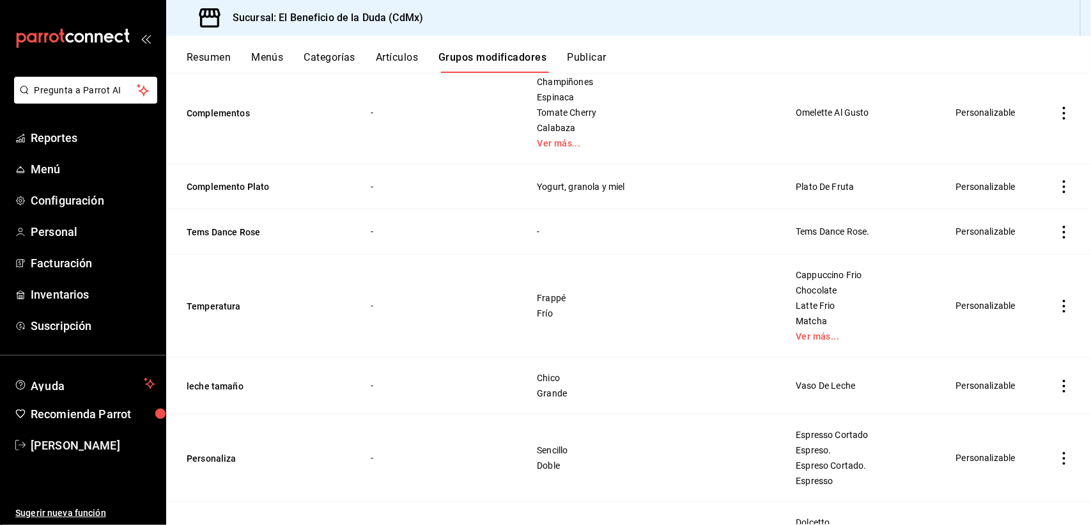
scroll to position [4214, 0]
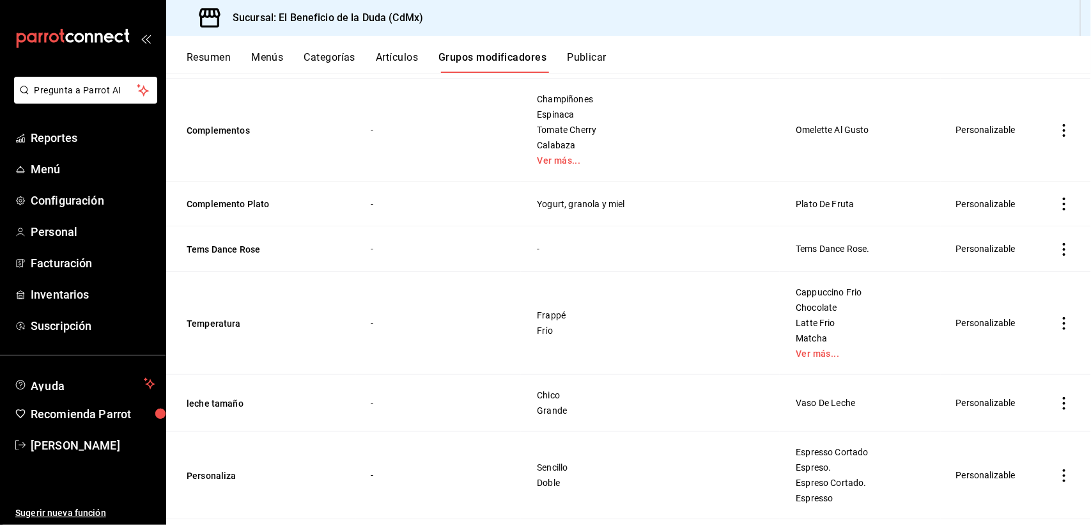
click at [1057, 397] on icon "actions" at bounding box center [1063, 403] width 13 height 13
click at [1013, 398] on span "Editar" at bounding box center [1011, 404] width 33 height 13
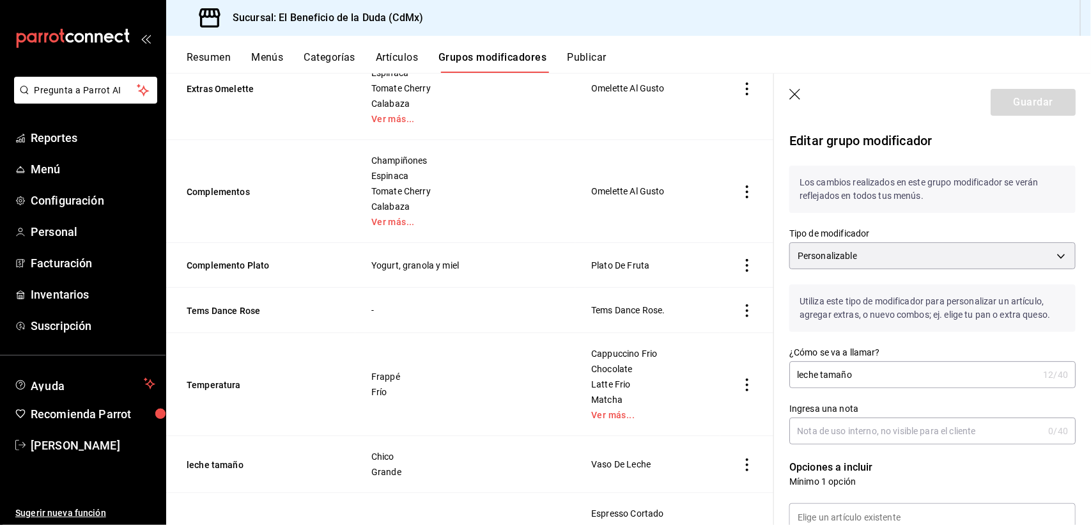
click at [412, 58] on button "Artículos" at bounding box center [397, 62] width 42 height 22
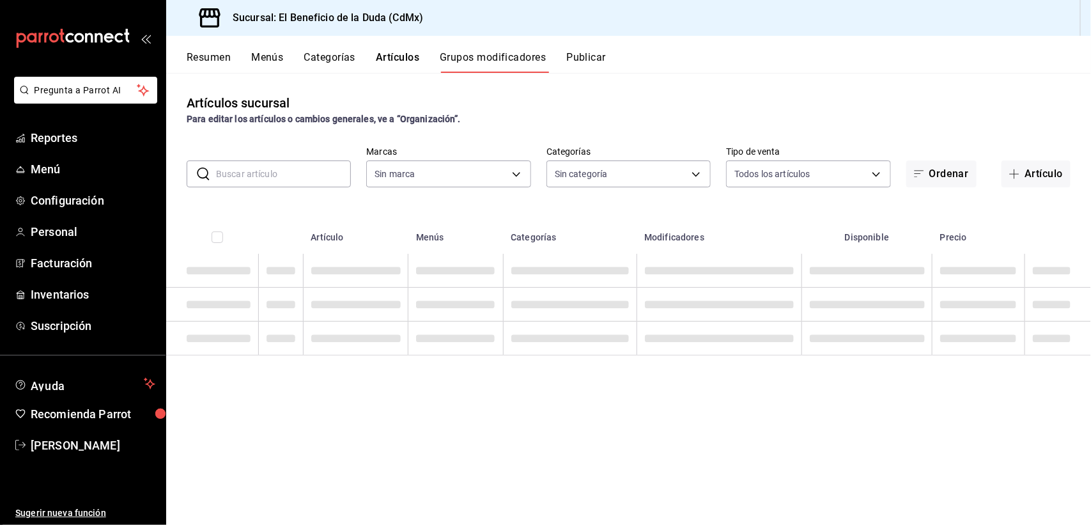
type input "bc4ceb8a-cc6d-4241-a28d-2dd23a7e2342"
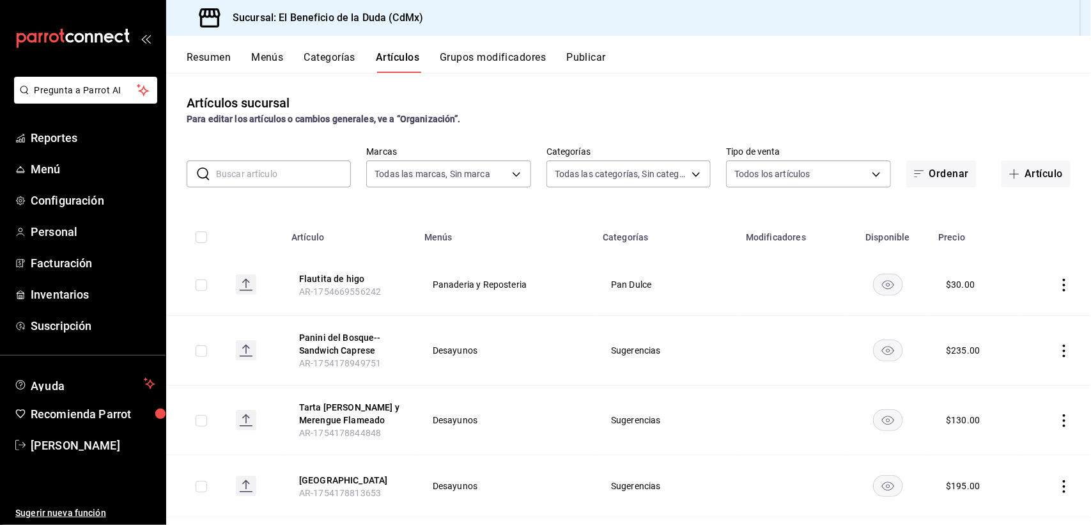
type input "bc4ceb8a-cc6d-4241-a28d-2dd23a7e2342"
type input "fe192d09-a784-4d17-bfec-bbf865234069,f6e5386d-2b2d-4d2f-87a6-bde2b2d45bbd,33156…"
click at [254, 180] on input "text" at bounding box center [283, 174] width 135 height 26
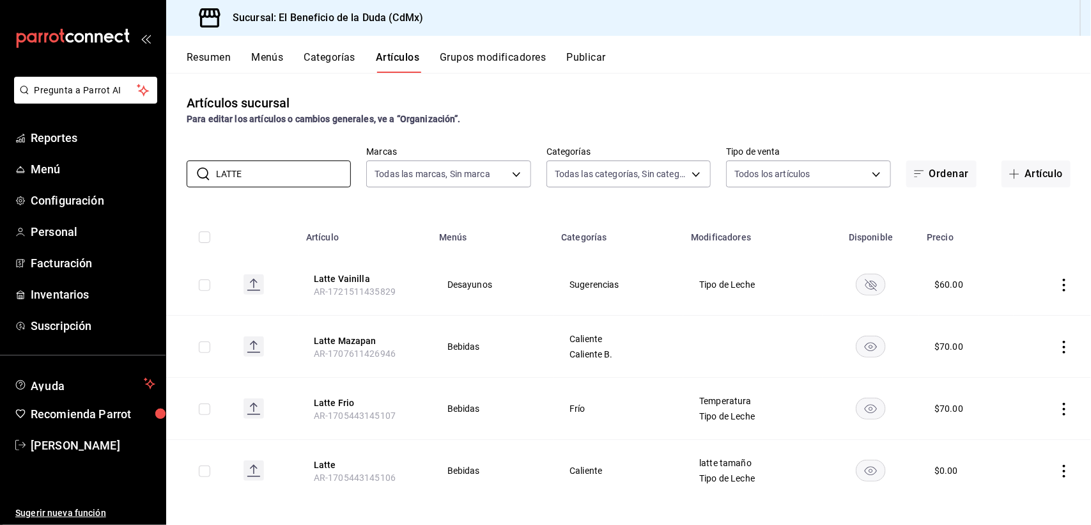
type input "LATTE"
click at [1057, 411] on icon "actions" at bounding box center [1063, 409] width 13 height 13
click at [1014, 440] on span "Editar" at bounding box center [1011, 438] width 33 height 13
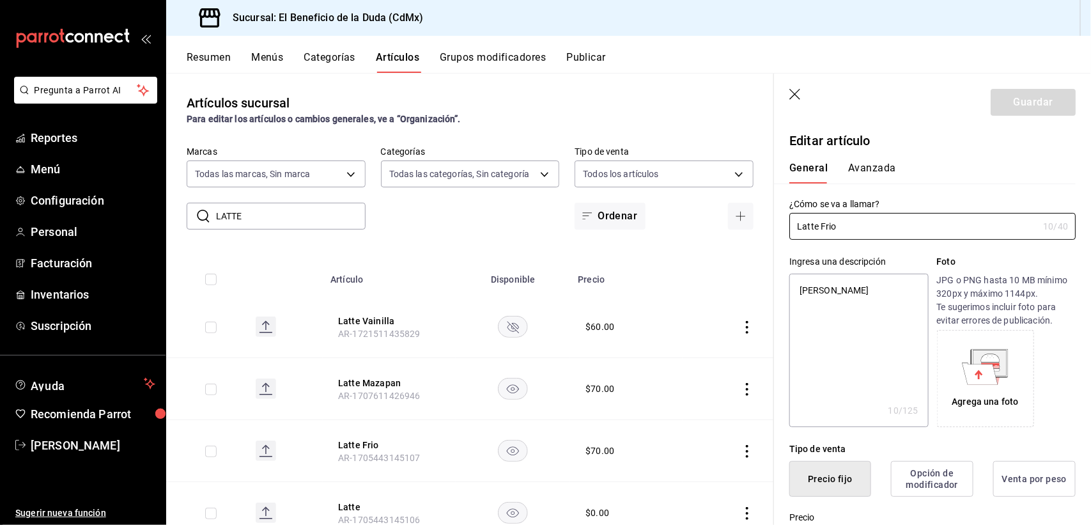
type textarea "x"
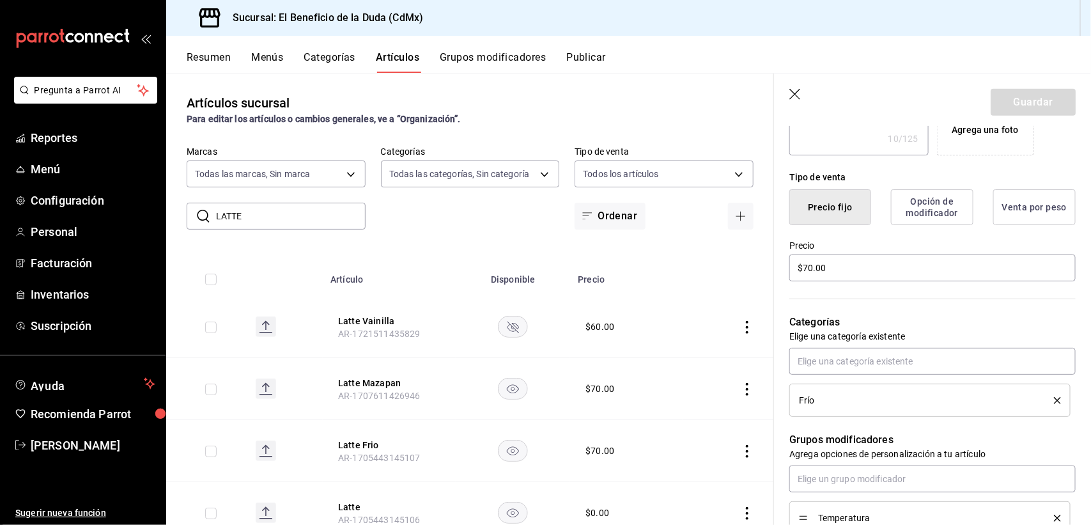
scroll to position [275, 0]
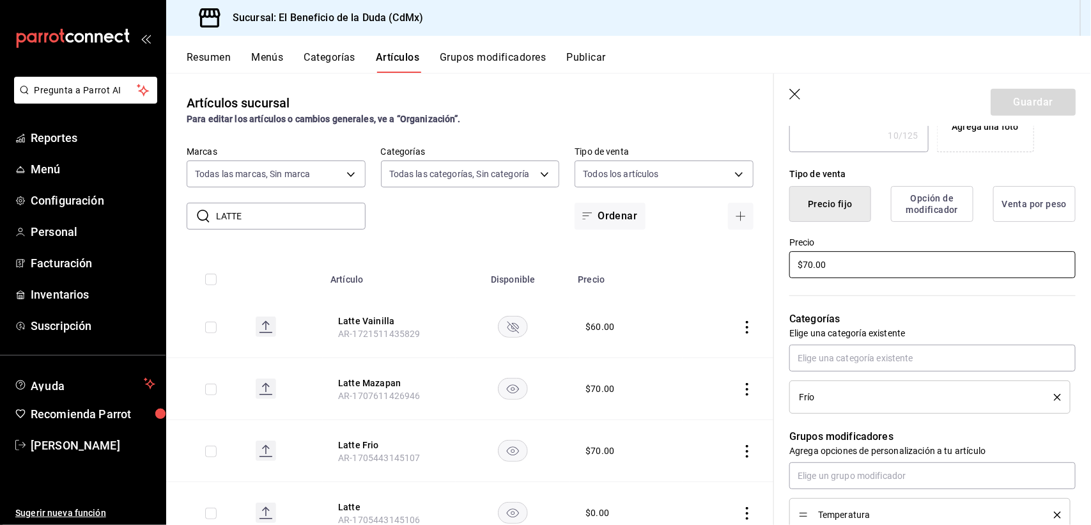
click at [808, 264] on input "$70.00" at bounding box center [932, 264] width 286 height 27
type input "$0.00"
type textarea "x"
type input "$800.00"
type textarea "x"
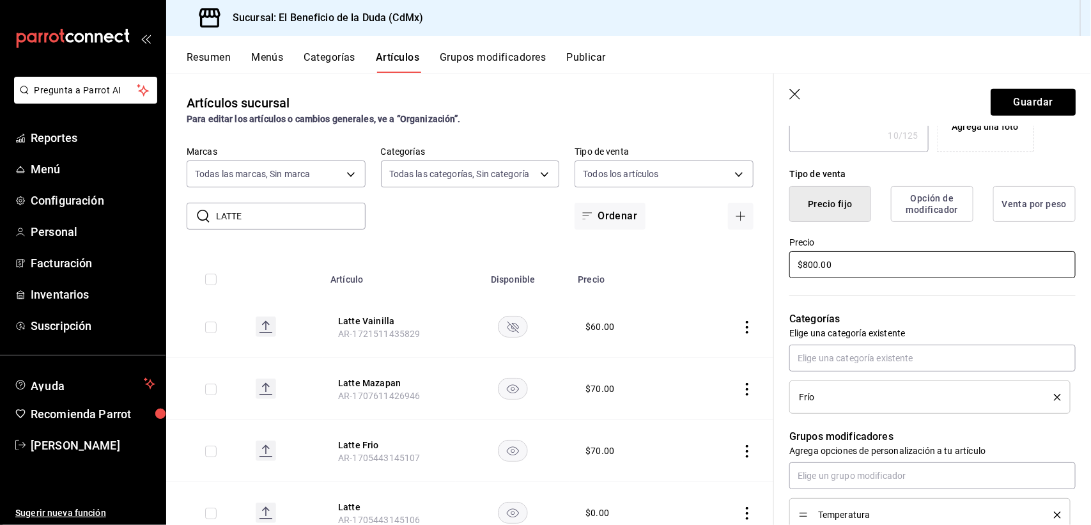
type input "$80.00"
type textarea "x"
type input "$80.00"
click at [992, 102] on button "Guardar" at bounding box center [1032, 102] width 85 height 27
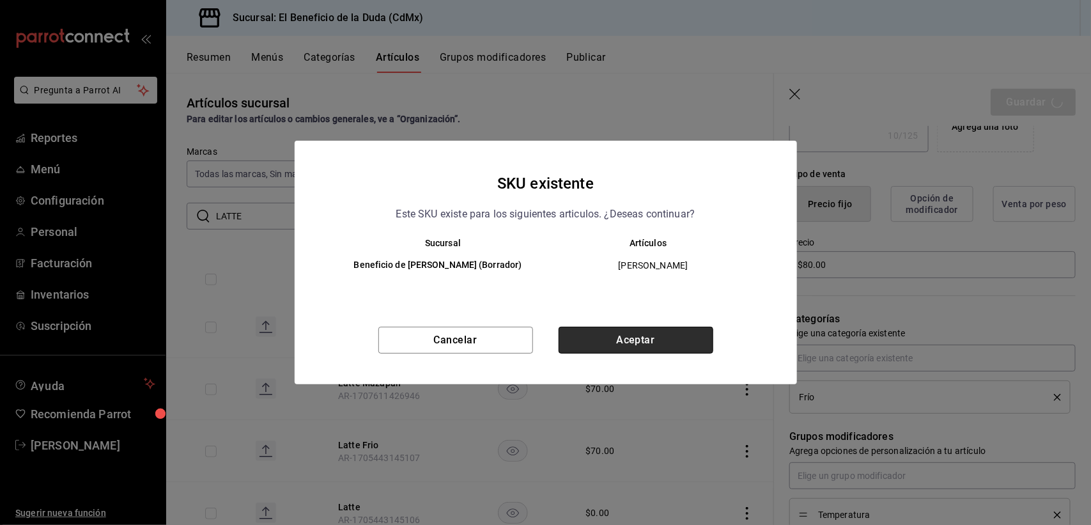
click at [648, 342] on button "Aceptar" at bounding box center [635, 339] width 155 height 27
type textarea "x"
